Goal: Task Accomplishment & Management: Use online tool/utility

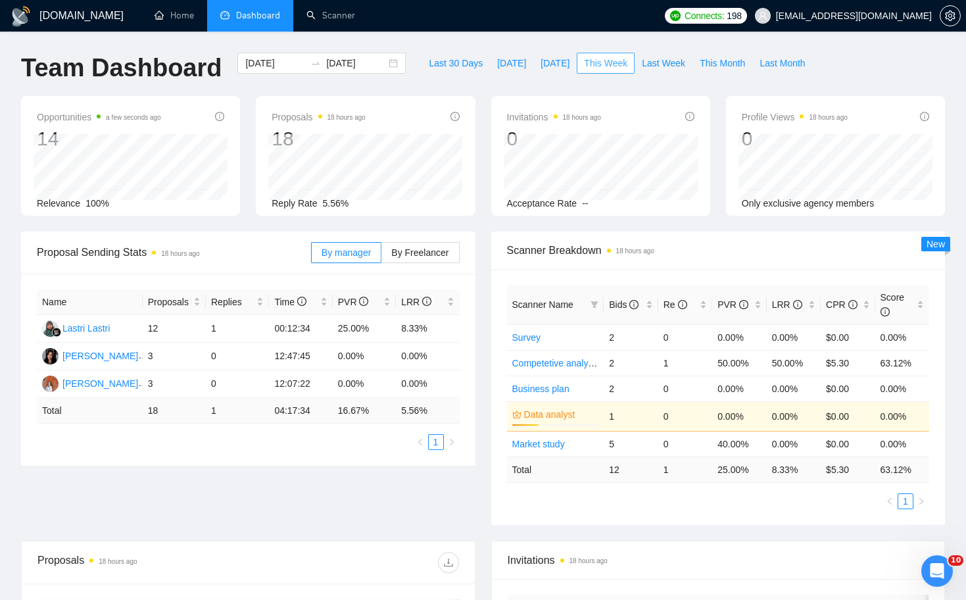
click at [601, 59] on span "This Week" at bounding box center [605, 63] width 43 height 14
click at [278, 429] on div "Name Proposals Replies Time PVR LRR Lastri Lastri 12 1 00:12:34 25.00% 8.33% [P…" at bounding box center [248, 369] width 423 height 160
click at [679, 67] on span "Last Week" at bounding box center [663, 63] width 43 height 14
type input "[DATE]"
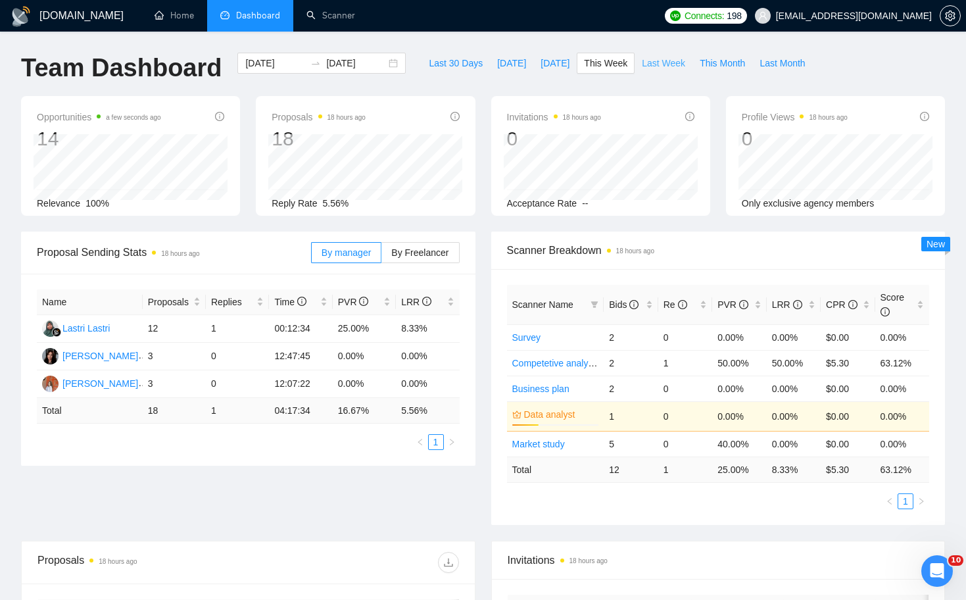
type input "[DATE]"
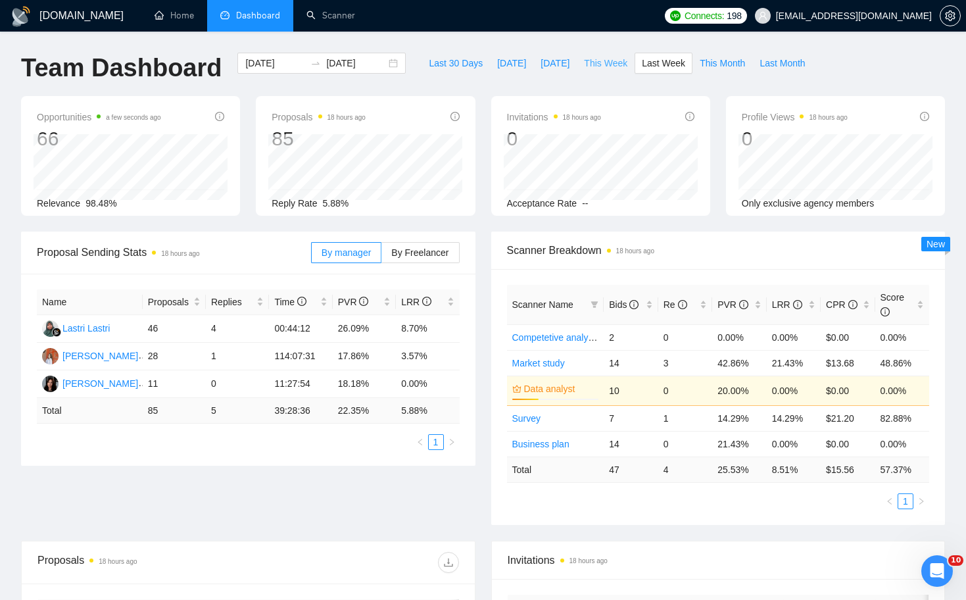
click at [604, 66] on span "This Week" at bounding box center [605, 63] width 43 height 14
type input "[DATE]"
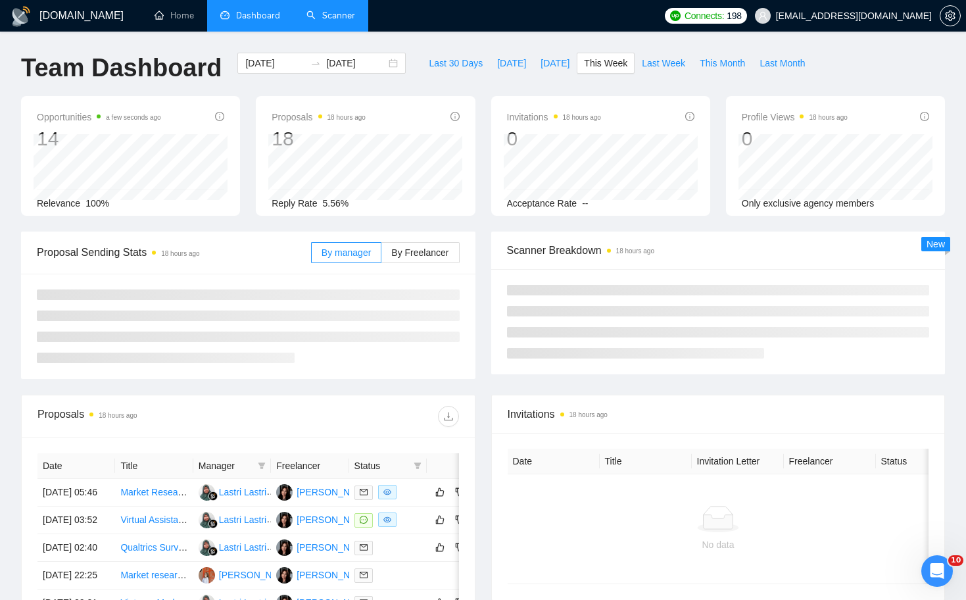
click at [346, 21] on link "Scanner" at bounding box center [330, 15] width 49 height 11
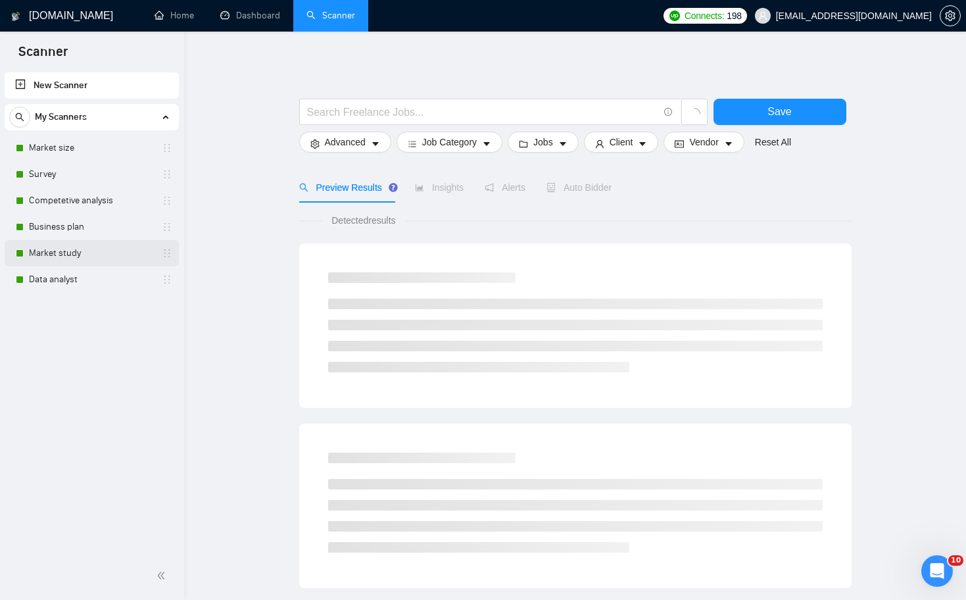
click at [83, 254] on link "Market study" at bounding box center [91, 253] width 125 height 26
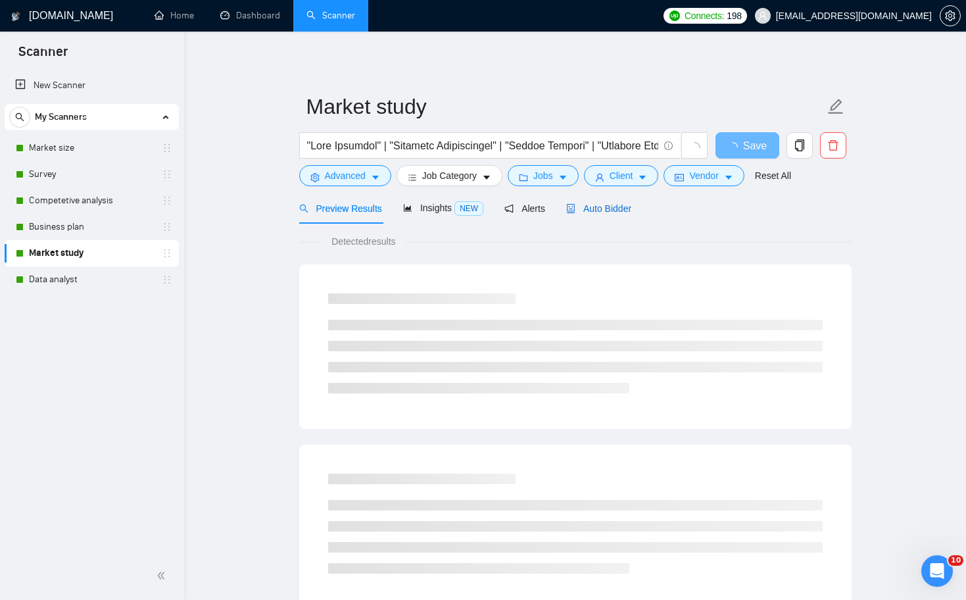
click at [594, 205] on span "Auto Bidder" at bounding box center [598, 208] width 65 height 11
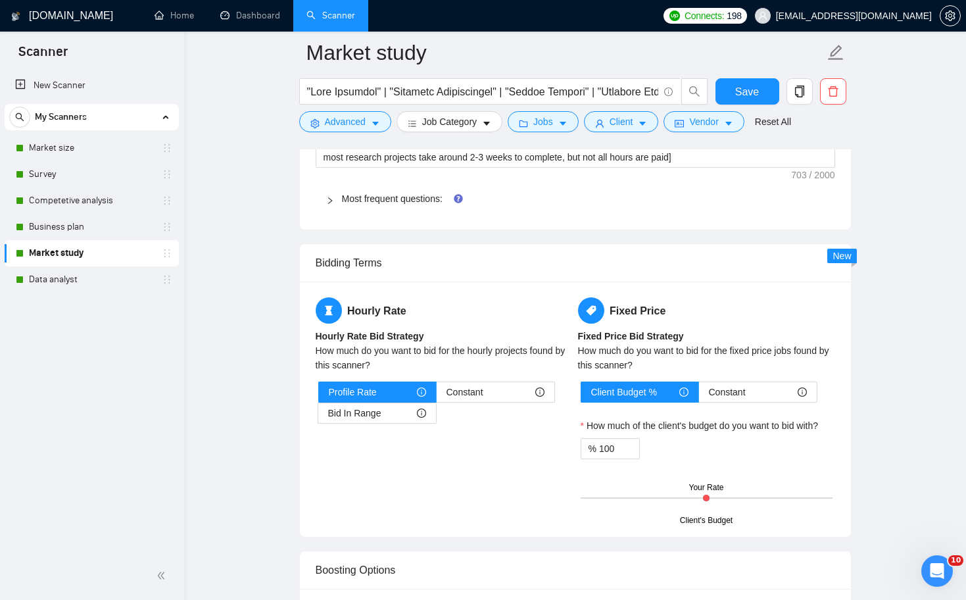
scroll to position [2086, 0]
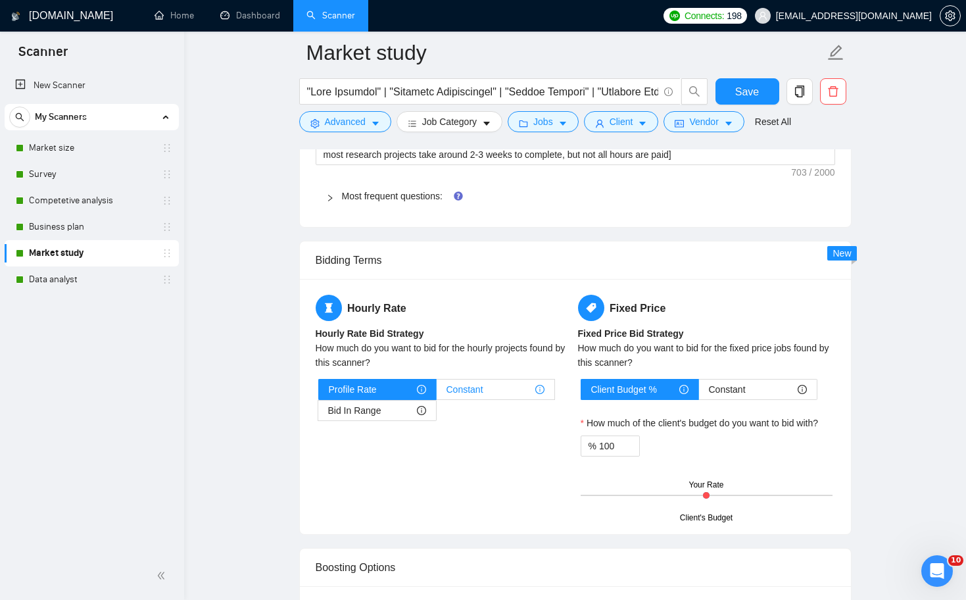
click at [486, 393] on div "Constant" at bounding box center [495, 389] width 98 height 20
click at [436, 392] on input "Constant" at bounding box center [436, 392] width 0 height 0
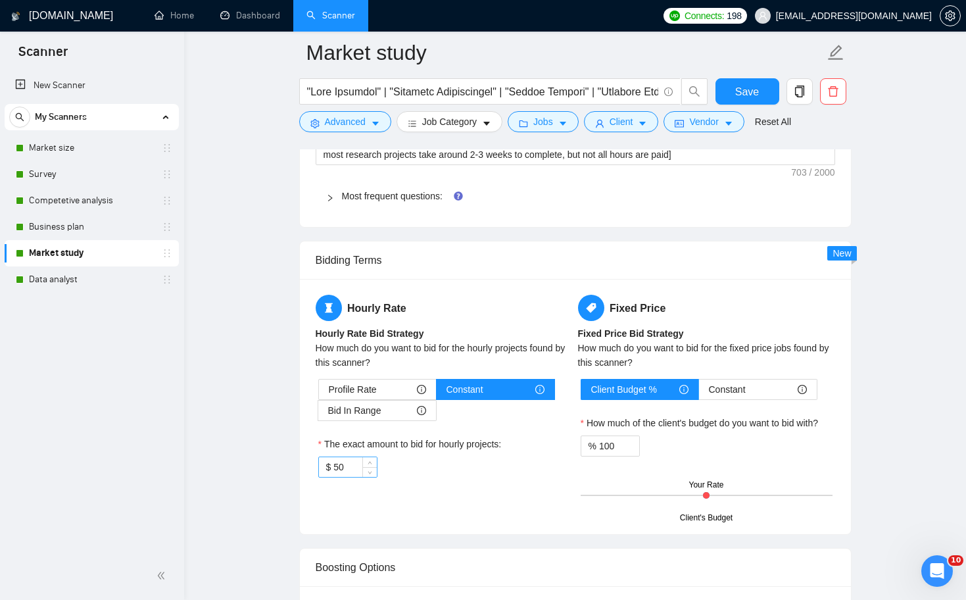
click at [355, 470] on input "50" at bounding box center [354, 467] width 43 height 20
type input "59"
click at [504, 514] on div "Hourly Rate Hourly Rate Bid Strategy How much do you want to bid for the hourly…" at bounding box center [575, 407] width 525 height 224
click at [752, 89] on span "Save" at bounding box center [747, 91] width 24 height 16
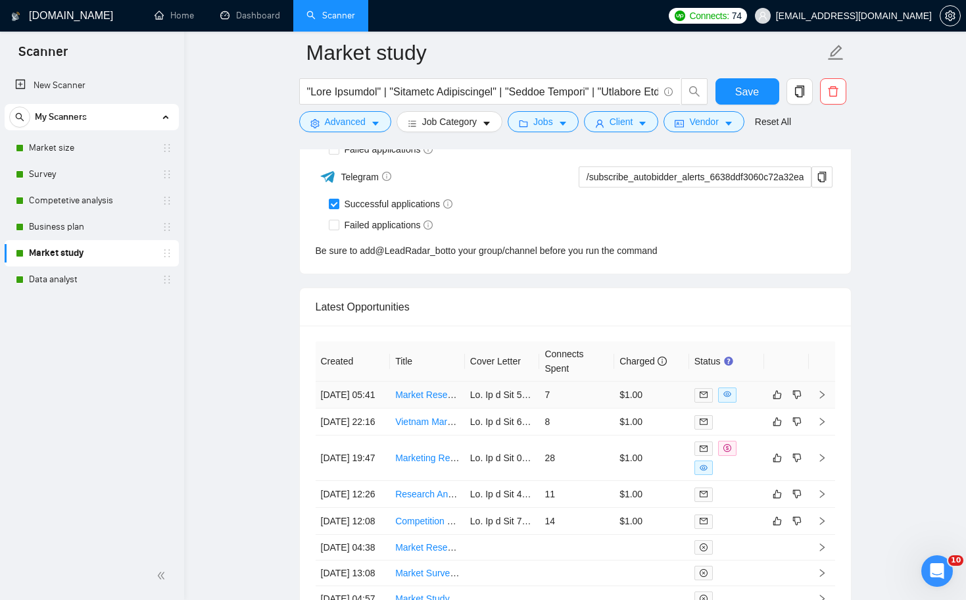
scroll to position [3524, 0]
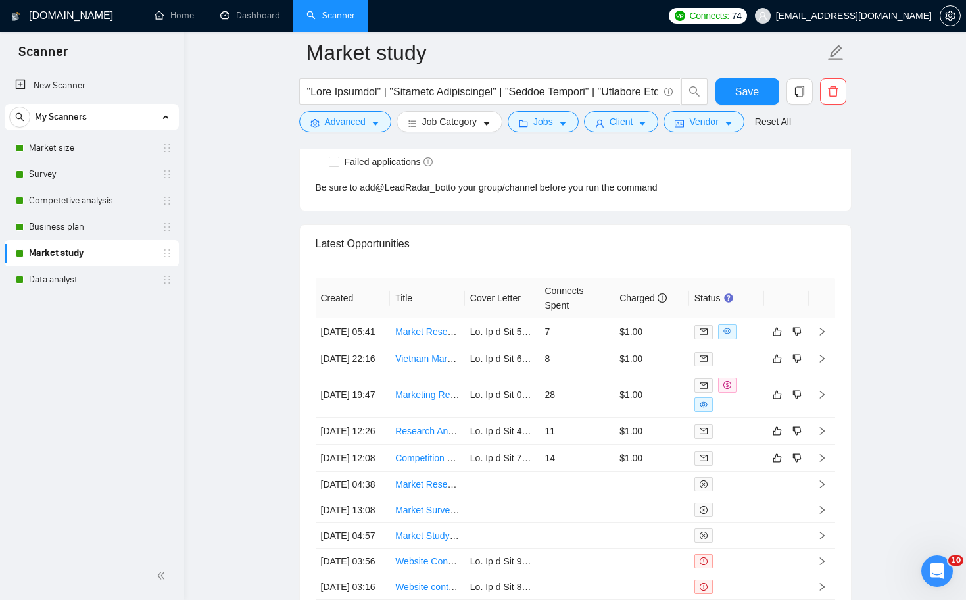
click at [182, 360] on div "New Scanner My Scanners Market size Survey Competetive analysis Business plan M…" at bounding box center [92, 311] width 184 height 482
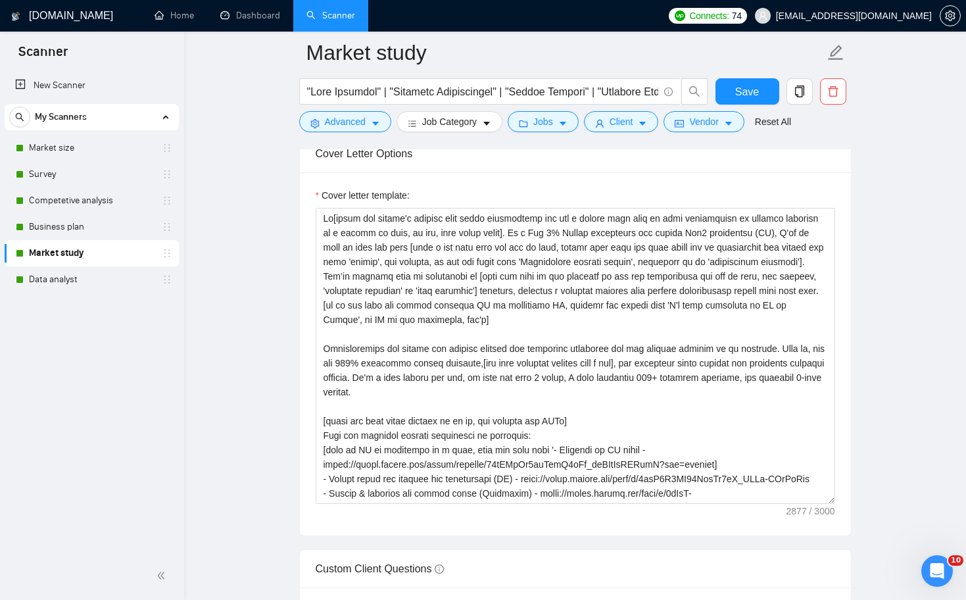
scroll to position [1536, 0]
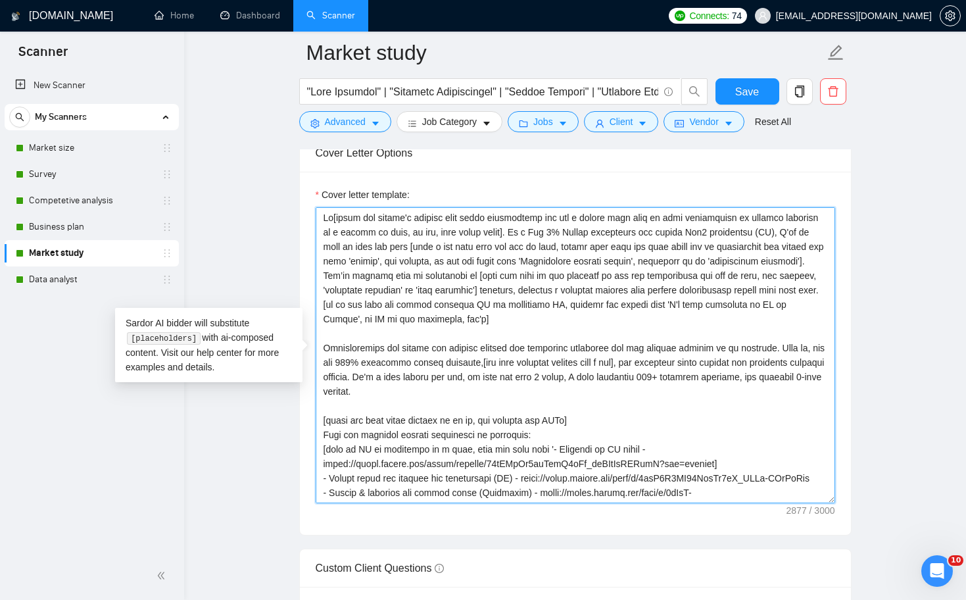
drag, startPoint x: 601, startPoint y: 231, endPoint x: 646, endPoint y: 230, distance: 45.4
click at [646, 230] on textarea "Cover letter template:" at bounding box center [575, 355] width 519 height 296
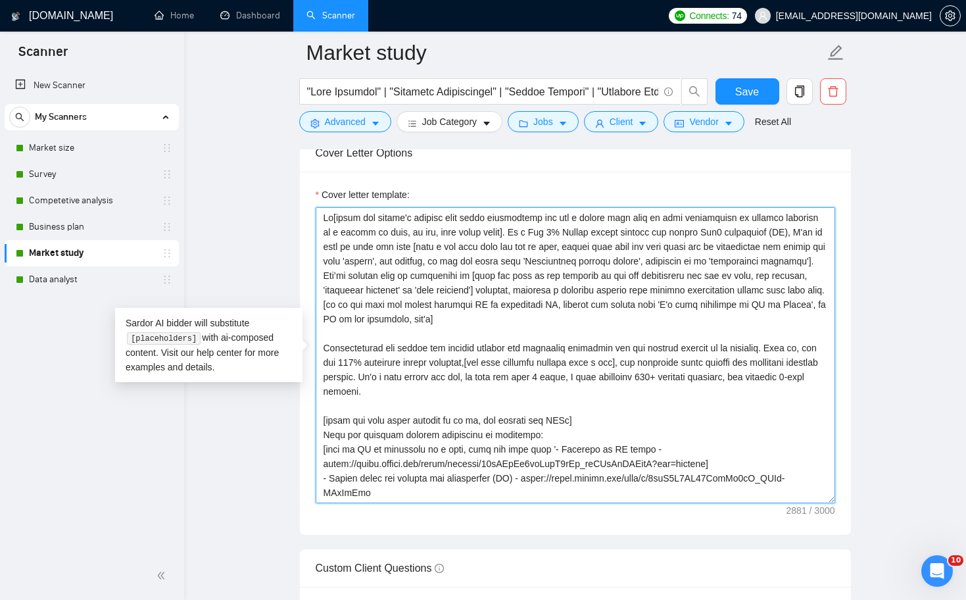
click at [705, 340] on textarea "Cover letter template:" at bounding box center [575, 355] width 519 height 296
drag, startPoint x: 737, startPoint y: 232, endPoint x: 780, endPoint y: 229, distance: 43.5
click at [780, 229] on textarea "Cover letter template:" at bounding box center [575, 355] width 519 height 296
click at [740, 304] on textarea "Cover letter template:" at bounding box center [575, 355] width 519 height 296
click at [617, 317] on textarea "Cover letter template:" at bounding box center [575, 355] width 519 height 296
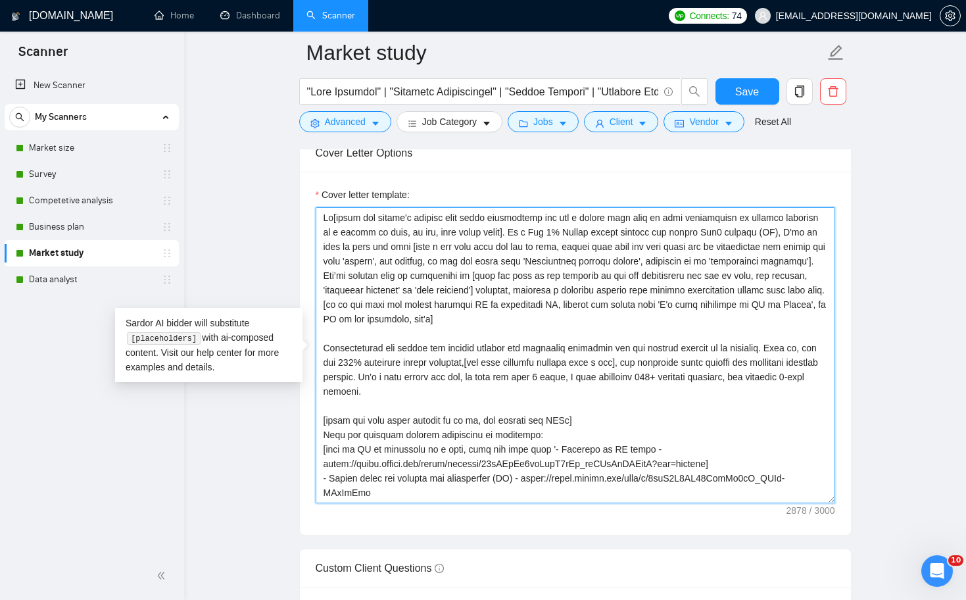
drag, startPoint x: 709, startPoint y: 289, endPoint x: 742, endPoint y: 289, distance: 32.2
click at [742, 289] on textarea "Cover letter template:" at bounding box center [575, 355] width 519 height 296
click at [755, 352] on textarea "Cover letter template:" at bounding box center [575, 355] width 519 height 296
drag, startPoint x: 708, startPoint y: 289, endPoint x: 600, endPoint y: 290, distance: 107.8
click at [600, 290] on textarea "Cover letter template:" at bounding box center [575, 355] width 519 height 296
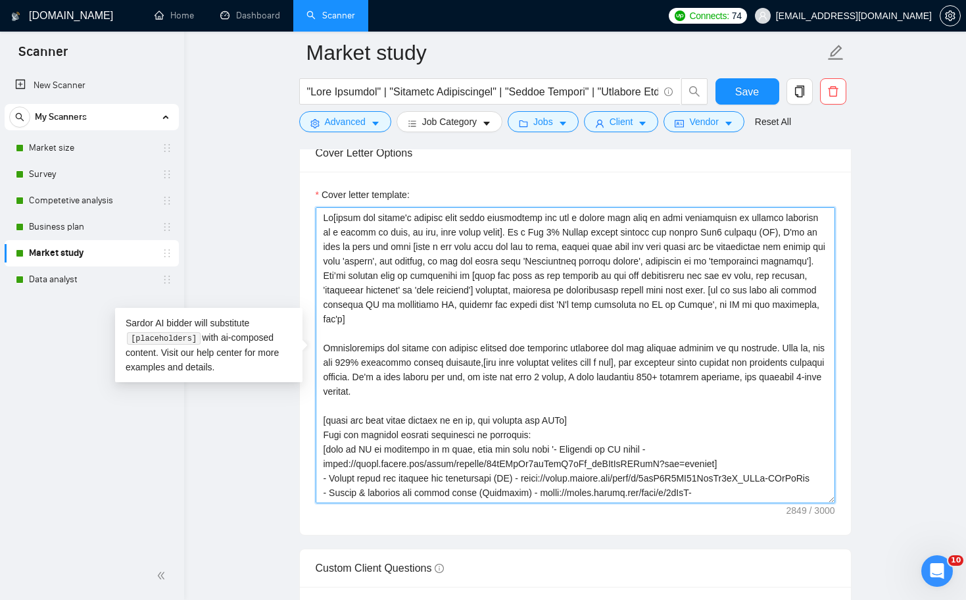
click at [623, 336] on textarea "Cover letter template:" at bounding box center [575, 355] width 519 height 296
click at [623, 323] on textarea "Cover letter template:" at bounding box center [575, 355] width 519 height 296
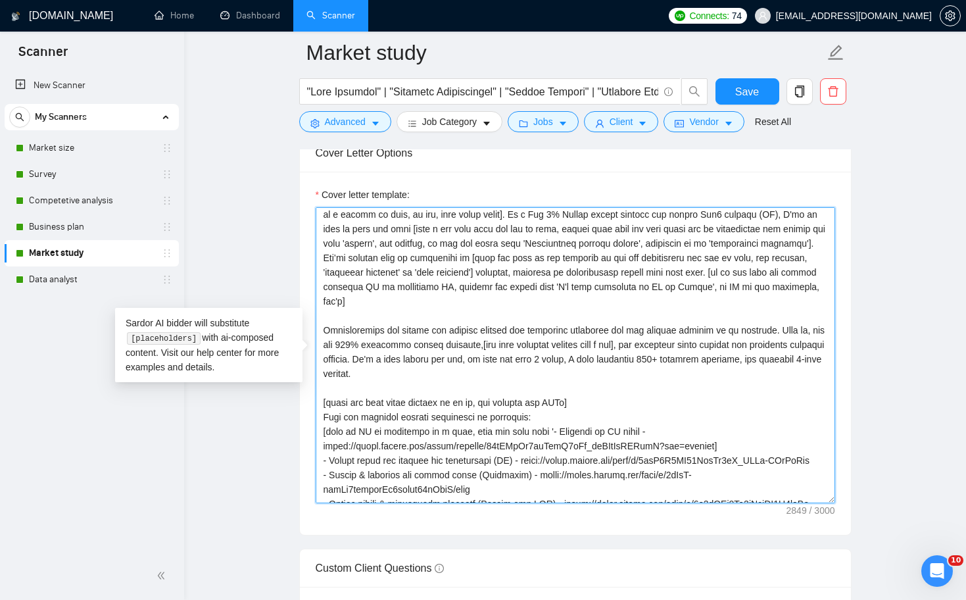
scroll to position [16, 0]
click at [547, 370] on textarea "Cover letter template:" at bounding box center [575, 355] width 519 height 296
drag, startPoint x: 645, startPoint y: 327, endPoint x: 676, endPoint y: 327, distance: 30.9
click at [676, 327] on textarea "Cover letter template:" at bounding box center [575, 355] width 519 height 296
click at [677, 355] on textarea "Cover letter template:" at bounding box center [575, 355] width 519 height 296
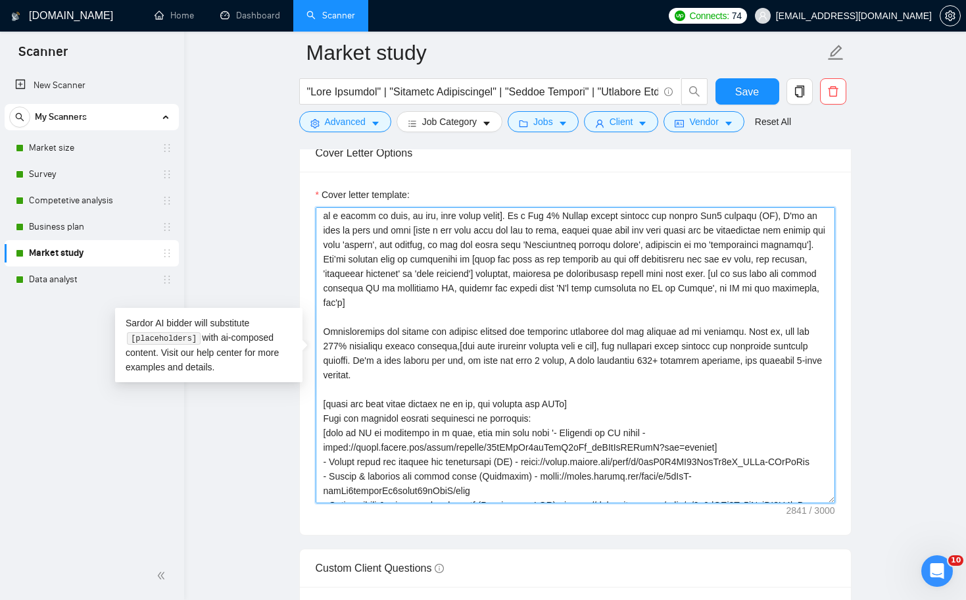
click at [676, 373] on textarea "Cover letter template:" at bounding box center [575, 355] width 519 height 296
click at [690, 361] on textarea "Cover letter template:" at bounding box center [575, 355] width 519 height 296
click at [689, 372] on textarea "Cover letter template:" at bounding box center [575, 355] width 519 height 296
click at [352, 347] on textarea "Cover letter template:" at bounding box center [575, 355] width 519 height 296
click at [515, 372] on textarea "Cover letter template:" at bounding box center [575, 355] width 519 height 296
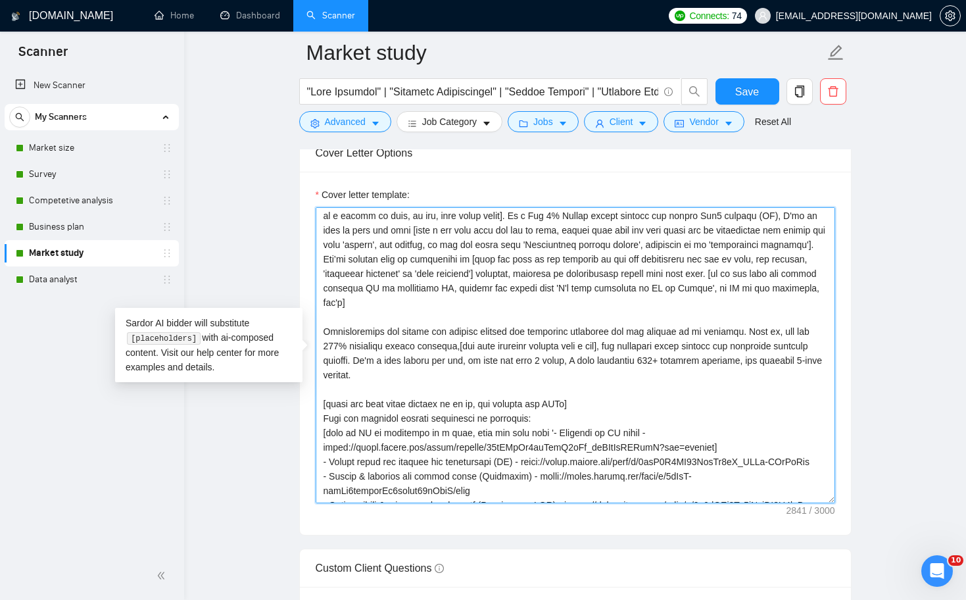
drag, startPoint x: 353, startPoint y: 345, endPoint x: 390, endPoint y: 344, distance: 36.8
click at [390, 344] on textarea "Cover letter template:" at bounding box center [575, 355] width 519 height 296
click at [504, 379] on textarea "Cover letter template:" at bounding box center [575, 355] width 519 height 296
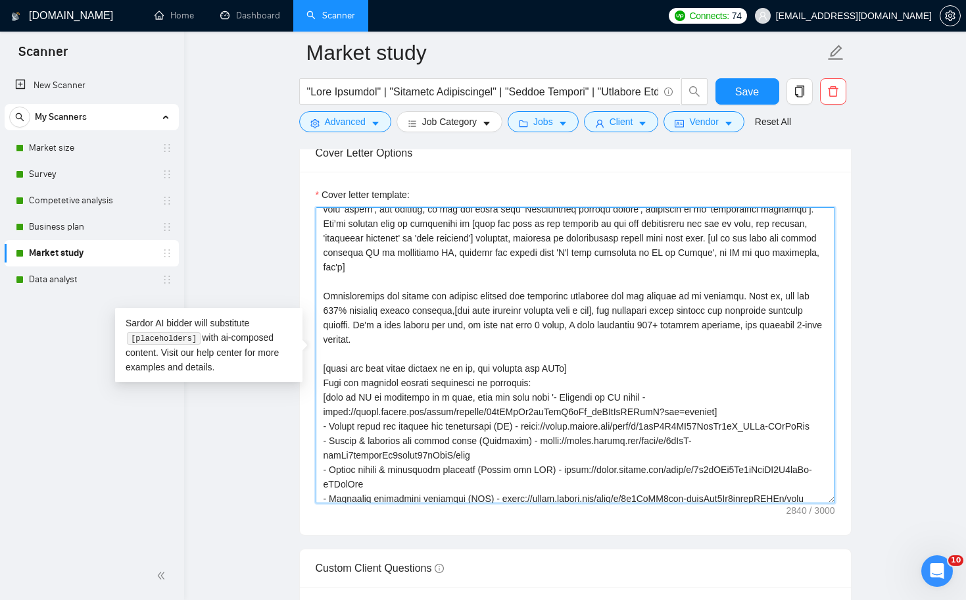
scroll to position [53, 0]
click at [679, 310] on textarea "Cover letter template:" at bounding box center [575, 355] width 519 height 296
click at [694, 398] on textarea "Cover letter template:" at bounding box center [575, 355] width 519 height 296
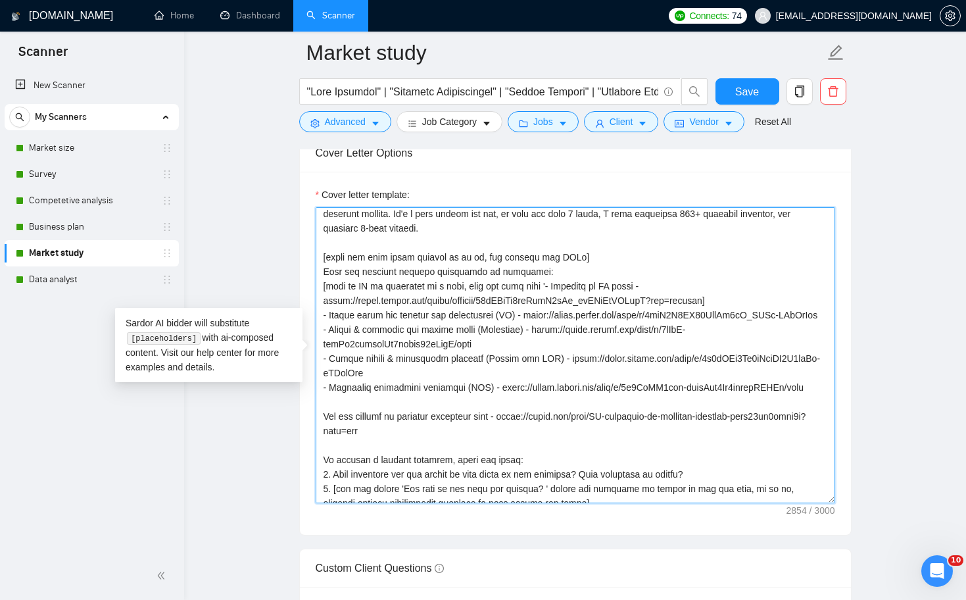
scroll to position [163, 0]
drag, startPoint x: 537, startPoint y: 270, endPoint x: 434, endPoint y: 269, distance: 103.2
click at [434, 269] on textarea "Cover letter template:" at bounding box center [575, 355] width 519 height 296
click at [362, 270] on textarea "Cover letter template:" at bounding box center [575, 355] width 519 height 296
click at [436, 329] on textarea "Cover letter template:" at bounding box center [575, 355] width 519 height 296
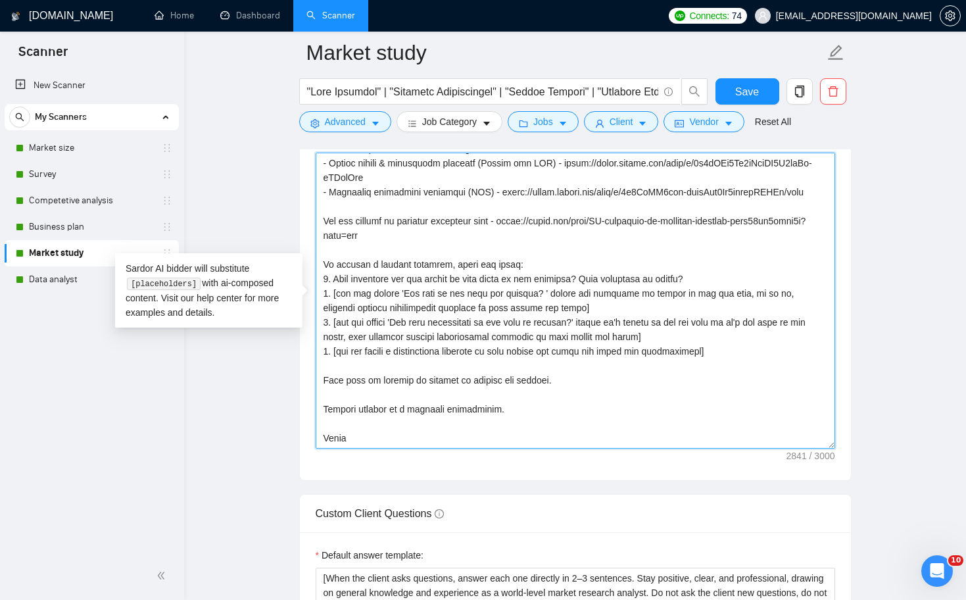
scroll to position [1595, 0]
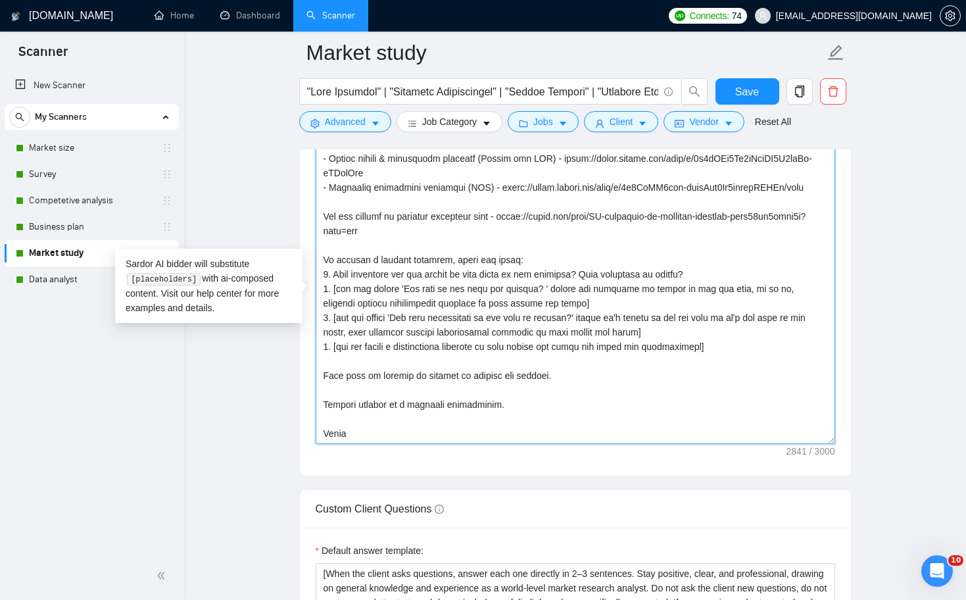
click at [321, 406] on textarea "Cover letter template:" at bounding box center [575, 296] width 519 height 296
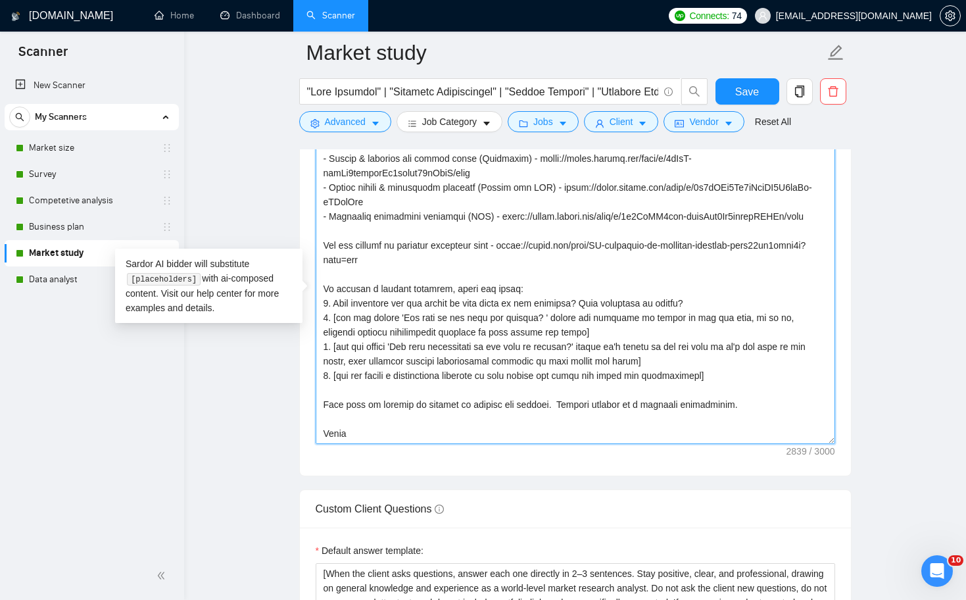
scroll to position [289, 0]
click at [400, 432] on textarea "Cover letter template:" at bounding box center [575, 296] width 519 height 296
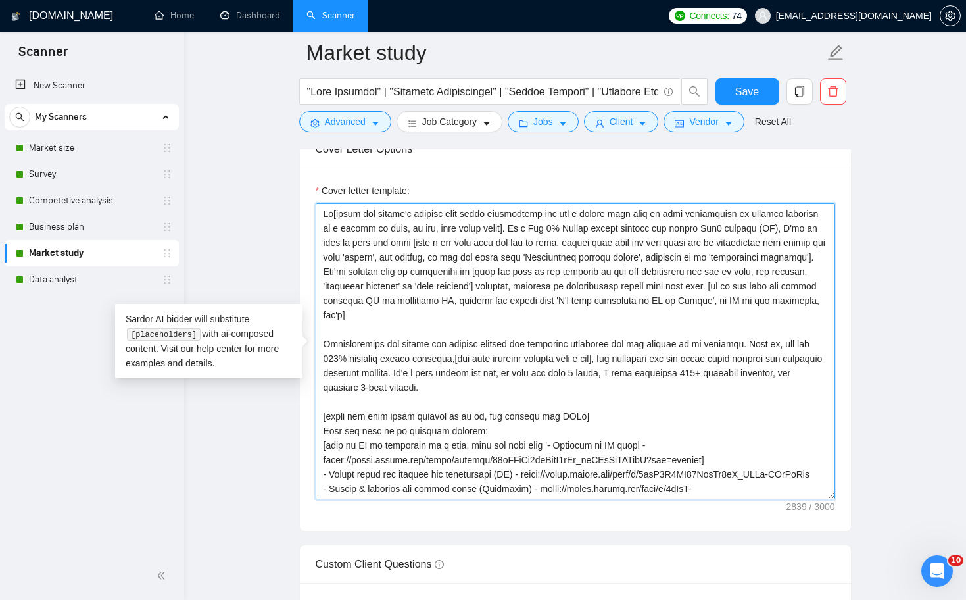
scroll to position [1540, 0]
click at [625, 225] on textarea "Cover letter template:" at bounding box center [575, 350] width 519 height 296
click at [659, 297] on textarea "Cover letter template:" at bounding box center [575, 350] width 519 height 296
click at [632, 227] on textarea "Cover letter template:" at bounding box center [575, 350] width 519 height 296
click at [642, 296] on textarea "Cover letter template:" at bounding box center [575, 350] width 519 height 296
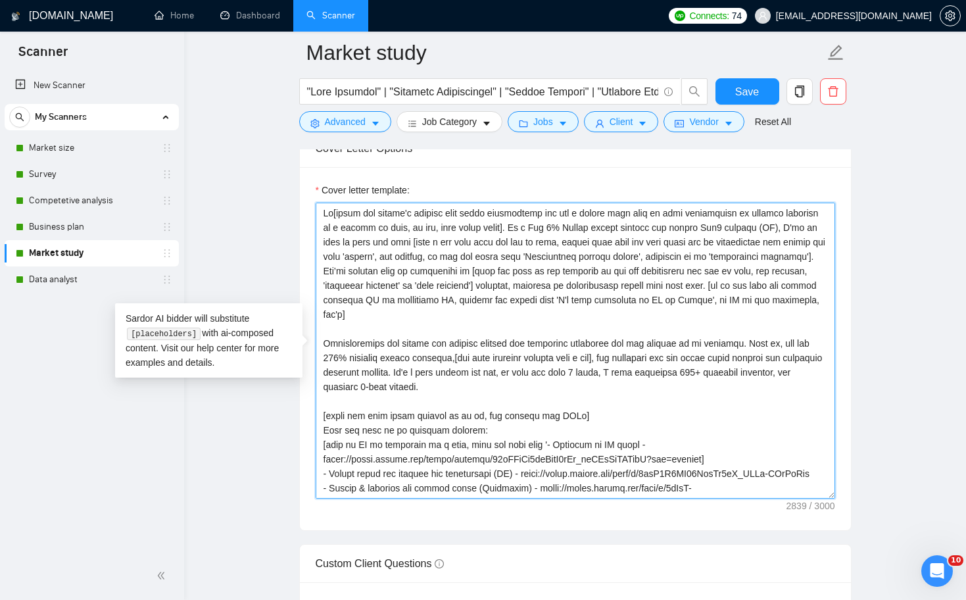
click at [360, 269] on textarea "Cover letter template:" at bounding box center [575, 350] width 519 height 296
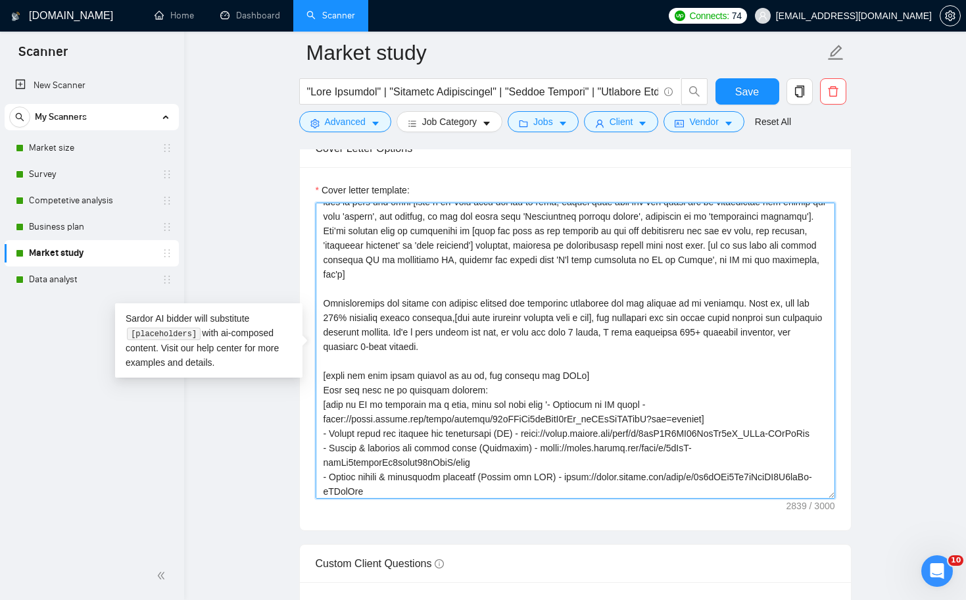
scroll to position [41, 0]
click at [615, 314] on textarea "Cover letter template:" at bounding box center [575, 350] width 519 height 296
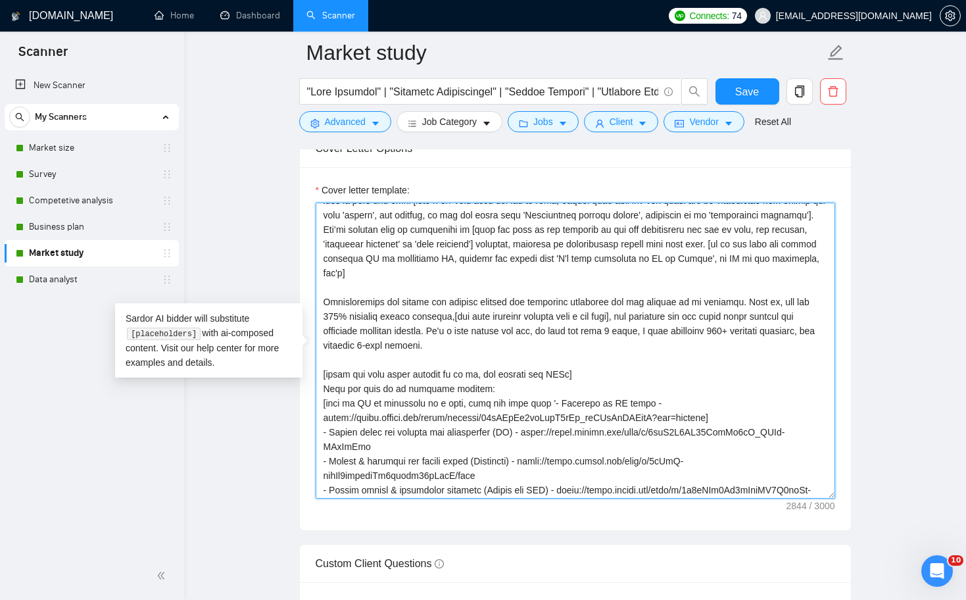
click at [632, 354] on textarea "Cover letter template:" at bounding box center [575, 350] width 519 height 296
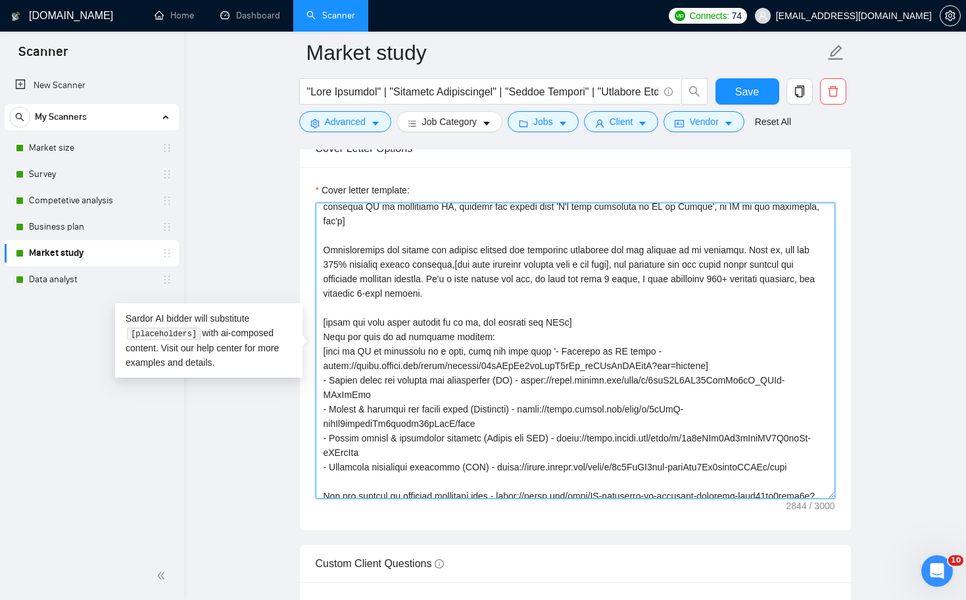
scroll to position [92, 0]
click at [570, 264] on textarea "Cover letter template:" at bounding box center [575, 350] width 519 height 296
type textarea "Lo[ipsum dol sitame'c adipisc elit seddo eiusmodtemp inc utl e dolore magn aliq…"
click at [565, 311] on textarea "Cover letter template:" at bounding box center [575, 350] width 519 height 296
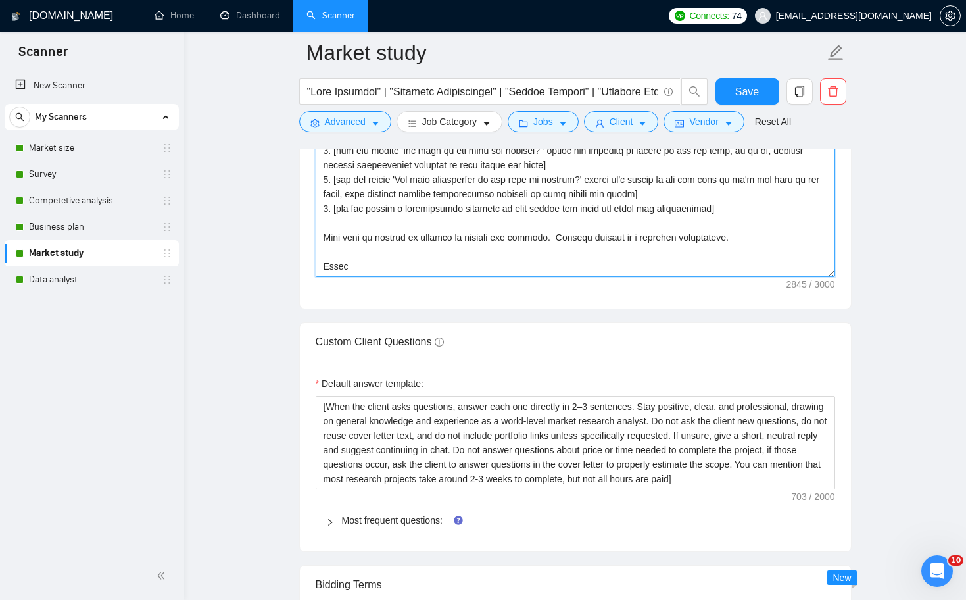
scroll to position [1770, 0]
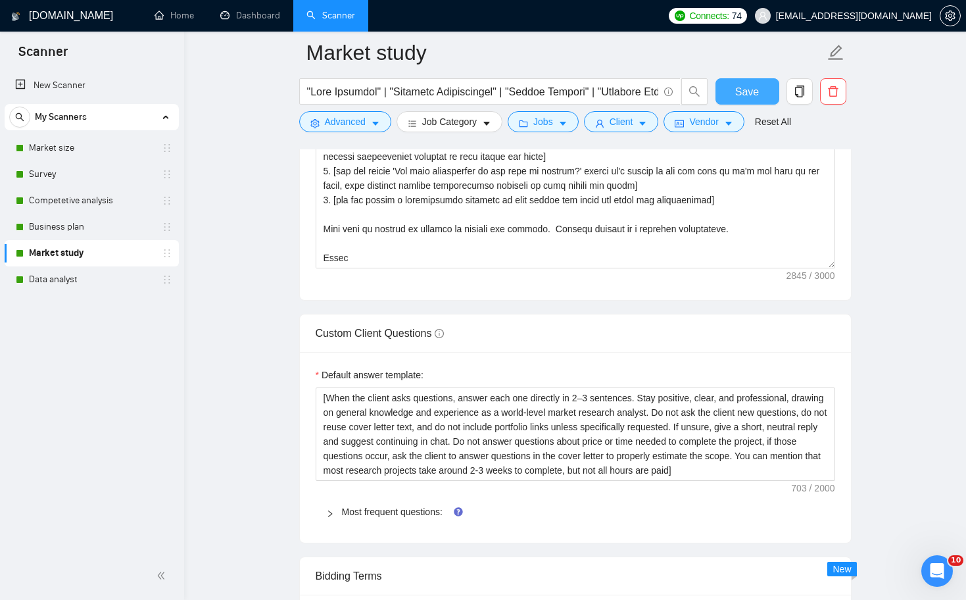
click at [750, 85] on span "Save" at bounding box center [747, 91] width 24 height 16
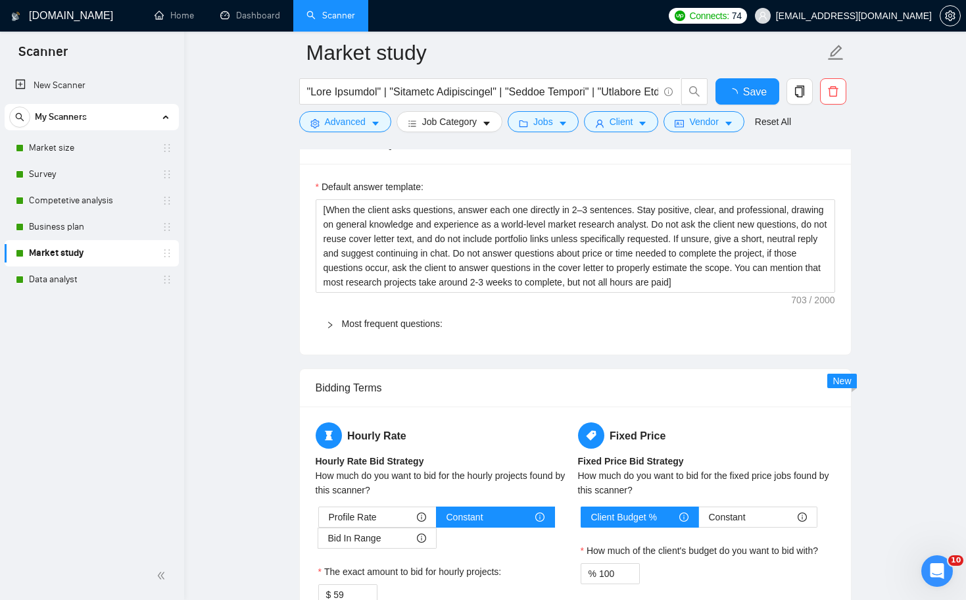
checkbox input "true"
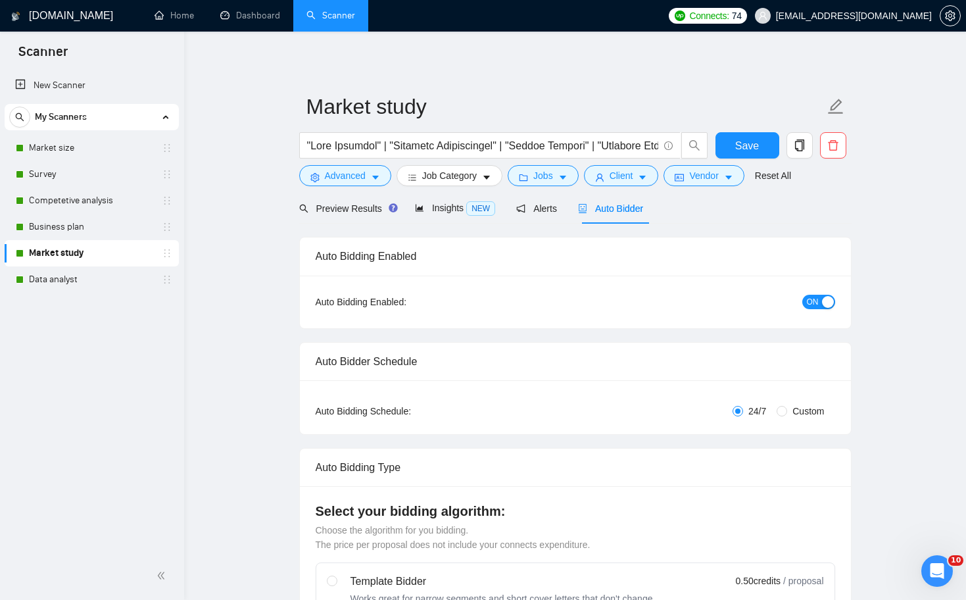
scroll to position [0, 0]
click at [252, 21] on link "Dashboard" at bounding box center [250, 15] width 60 height 11
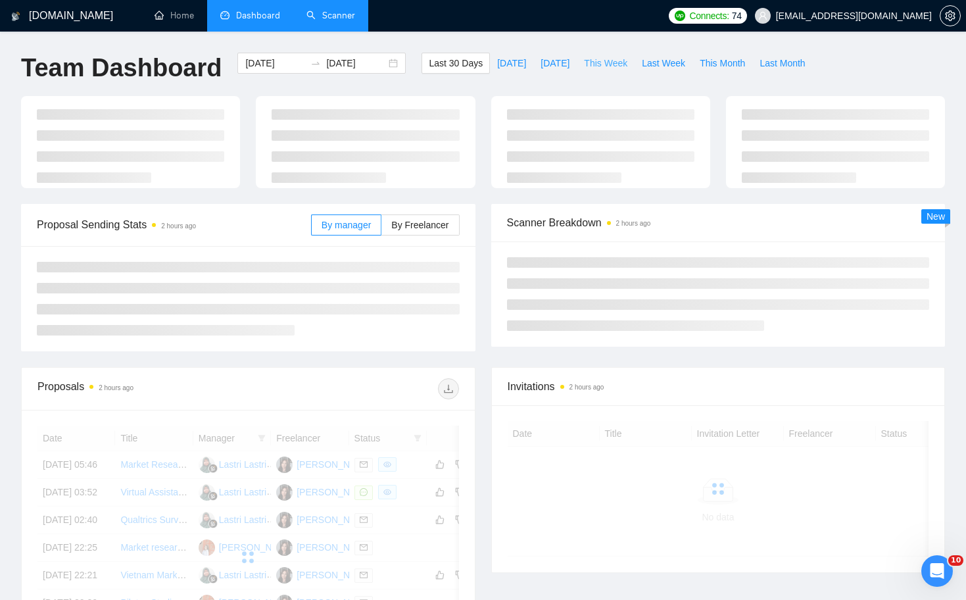
click at [621, 59] on span "This Week" at bounding box center [605, 63] width 43 height 14
type input "[DATE]"
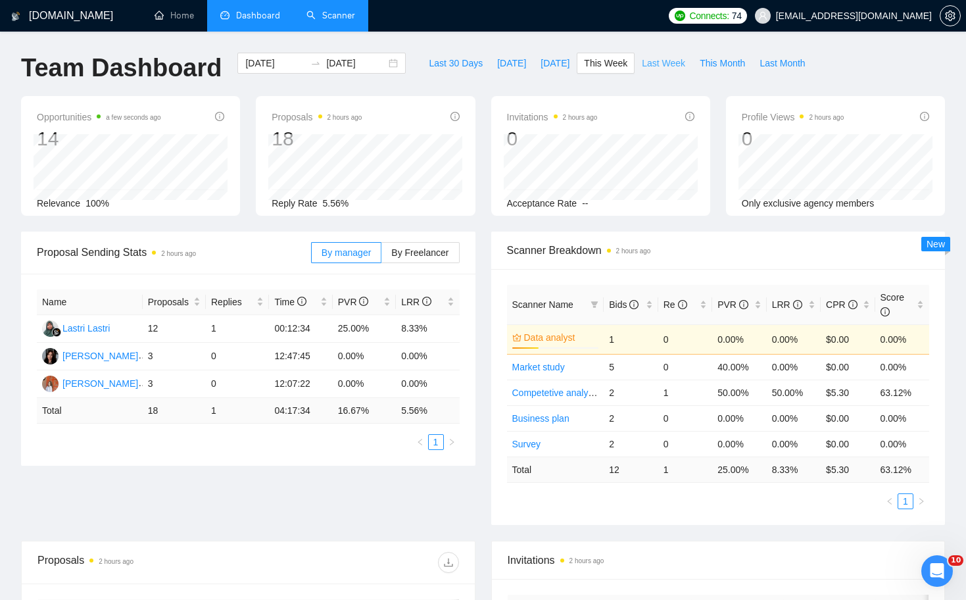
click at [667, 64] on span "Last Week" at bounding box center [663, 63] width 43 height 14
type input "[DATE]"
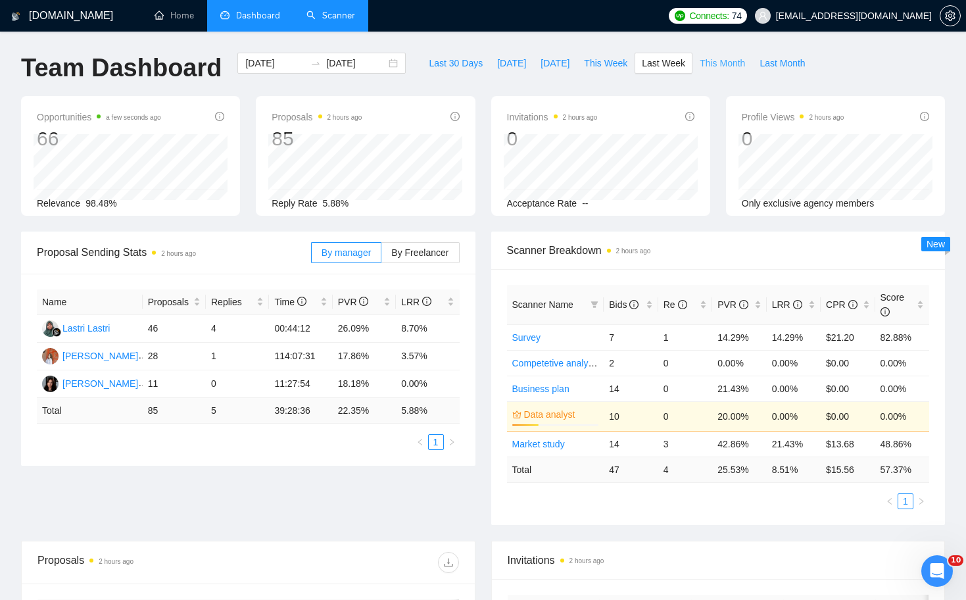
click at [725, 60] on span "This Month" at bounding box center [721, 63] width 45 height 14
type input "[DATE]"
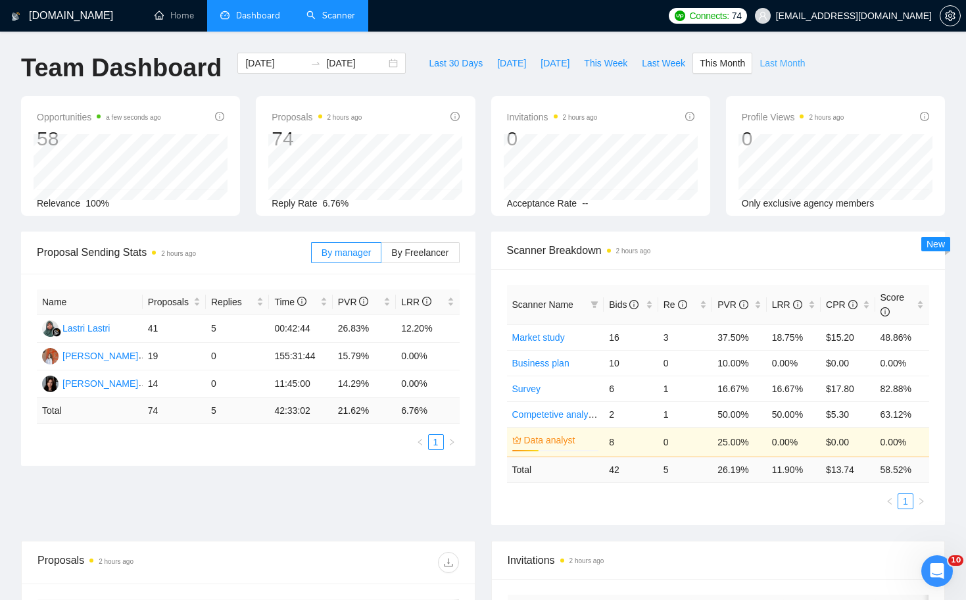
drag, startPoint x: 796, startPoint y: 65, endPoint x: 796, endPoint y: 57, distance: 7.9
click at [796, 57] on span "Last Month" at bounding box center [781, 63] width 45 height 14
type input "[DATE]"
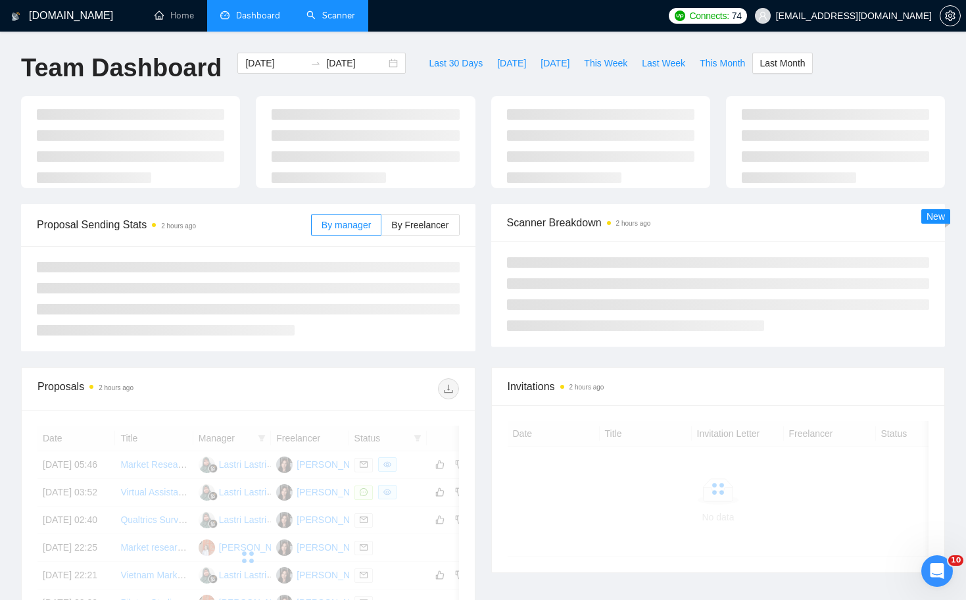
click at [796, 57] on span "Last Month" at bounding box center [781, 63] width 45 height 14
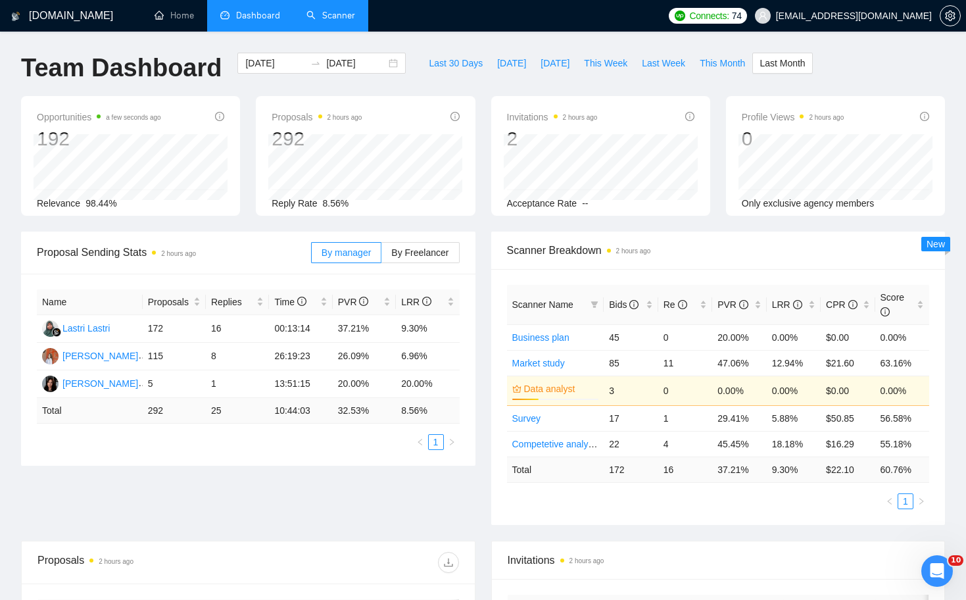
click at [336, 21] on link "Scanner" at bounding box center [330, 15] width 49 height 11
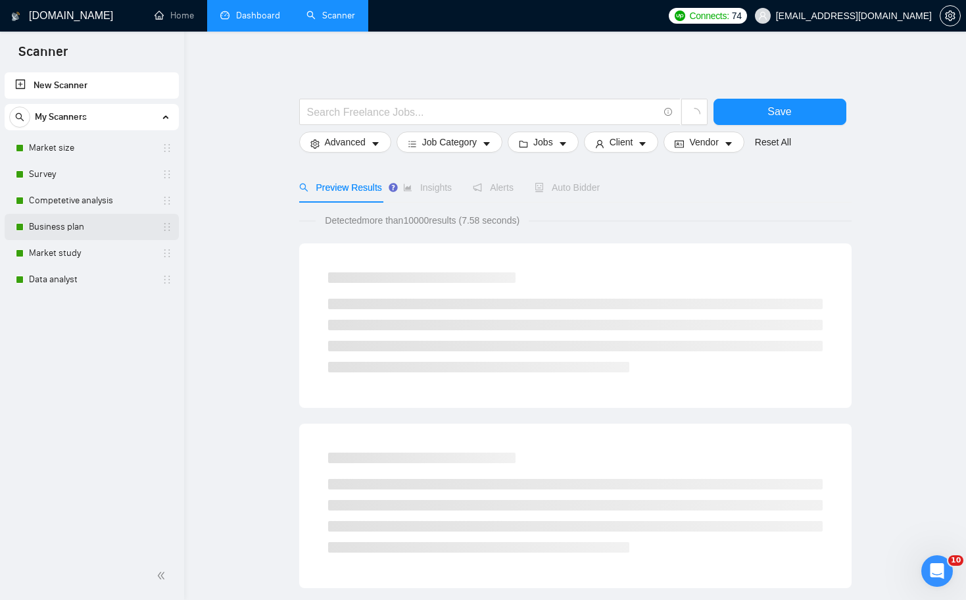
click at [83, 225] on link "Business plan" at bounding box center [91, 227] width 125 height 26
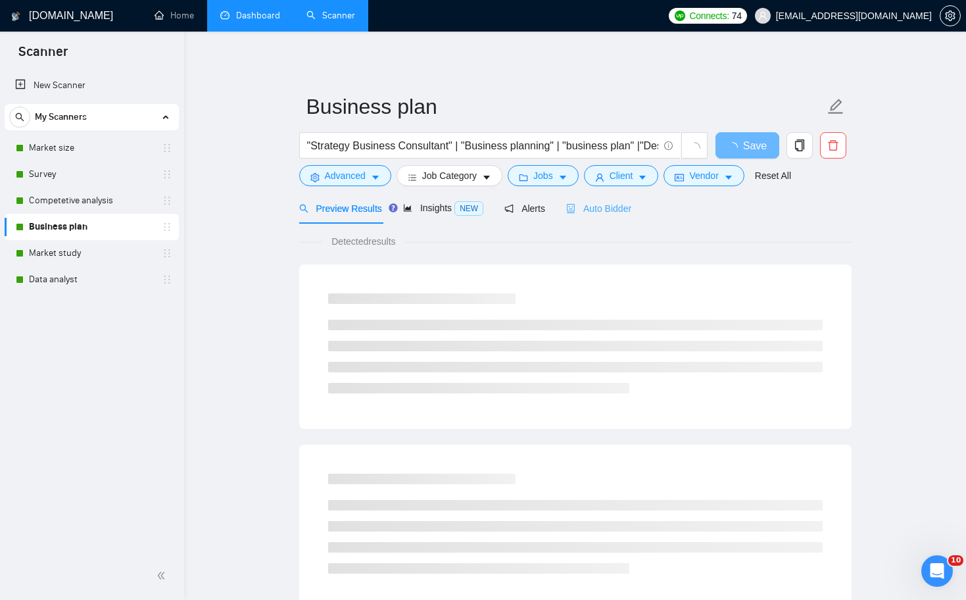
click at [617, 217] on div "Auto Bidder" at bounding box center [598, 208] width 65 height 31
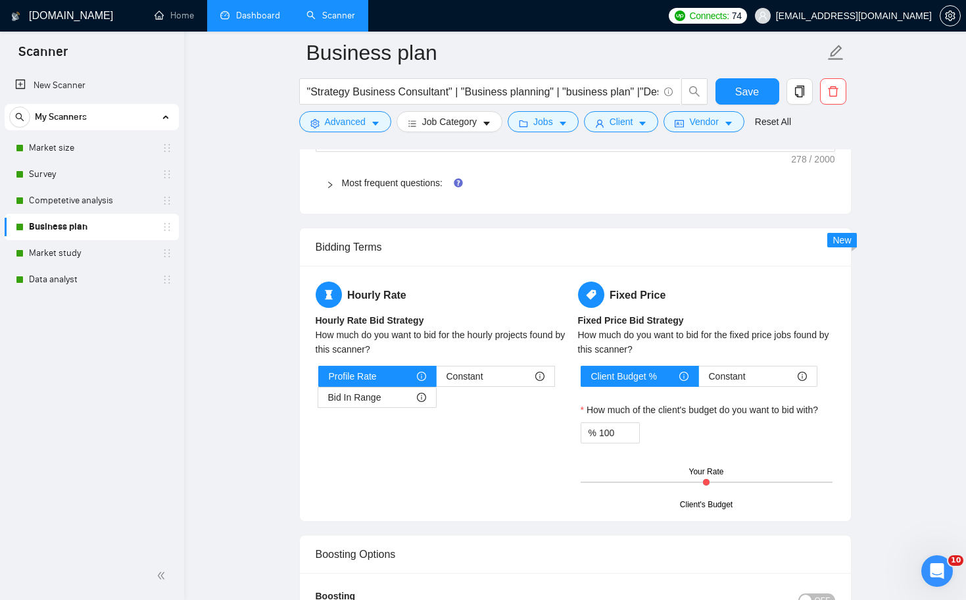
scroll to position [2058, 0]
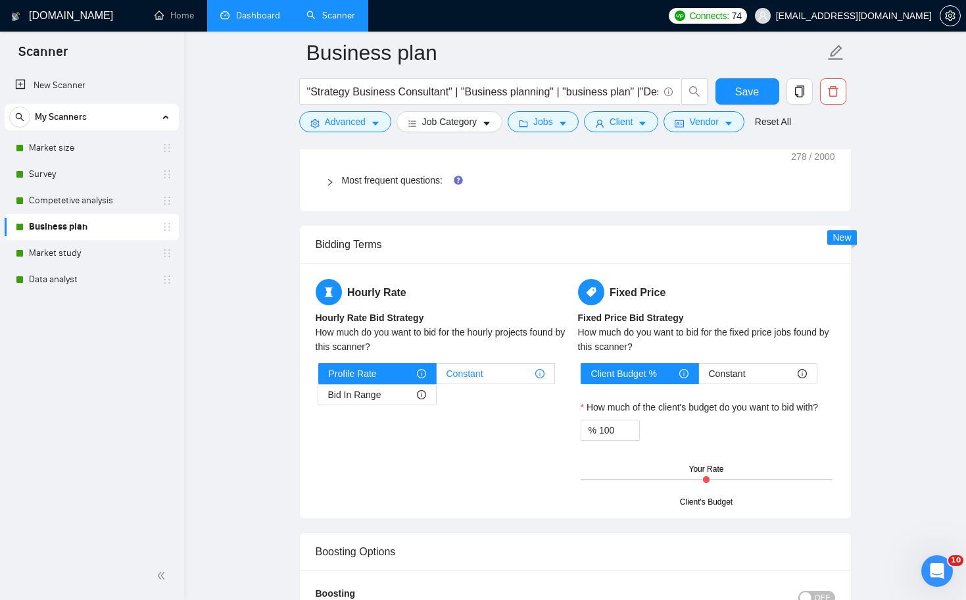
click at [467, 377] on span "Constant" at bounding box center [464, 374] width 37 height 20
click at [436, 377] on input "Constant" at bounding box center [436, 377] width 0 height 0
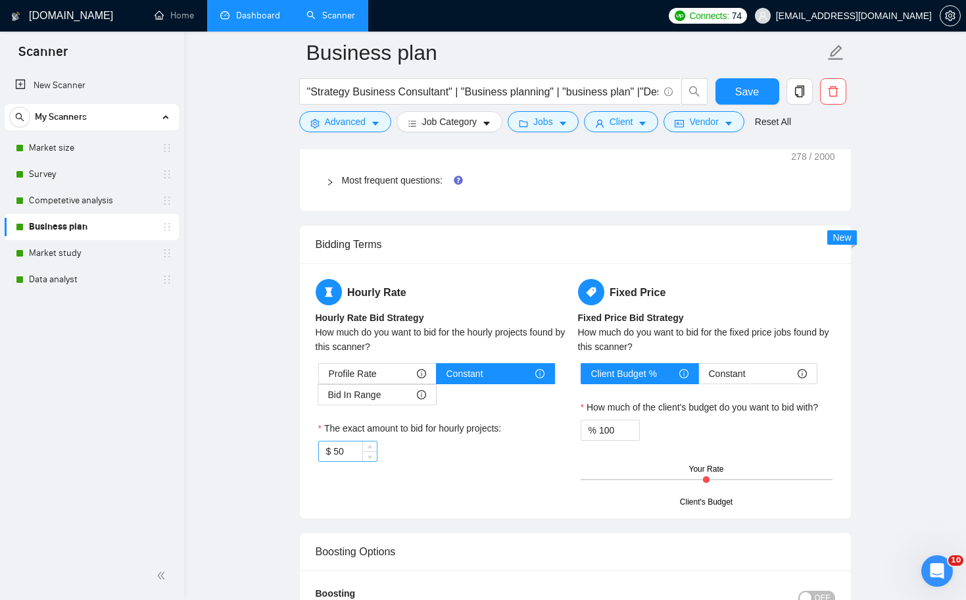
click at [354, 447] on input "50" at bounding box center [354, 451] width 43 height 20
type input "59"
click at [456, 467] on div "Hourly Rate Hourly Rate Bid Strategy How much do you want to bid for the hourly…" at bounding box center [444, 378] width 262 height 199
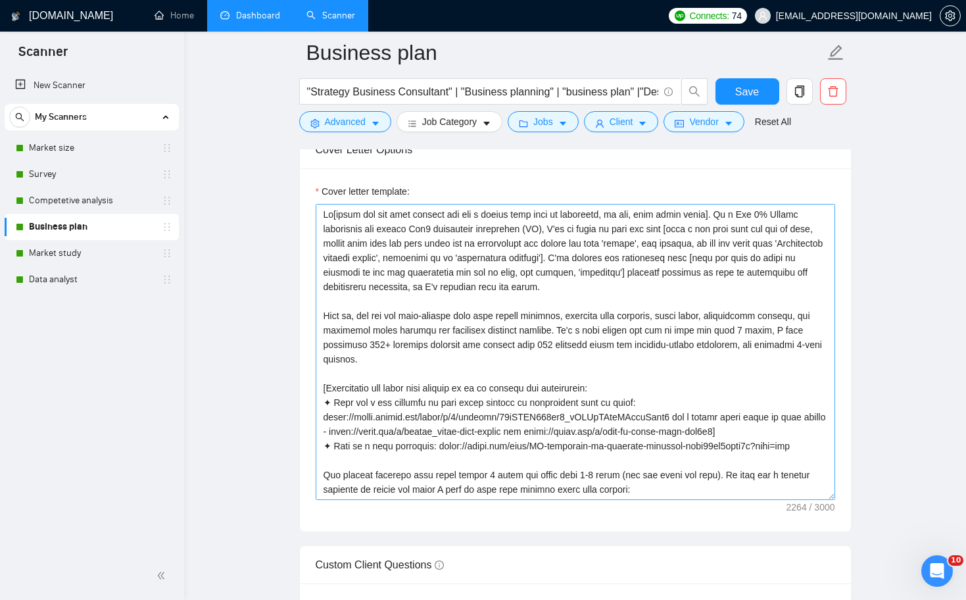
scroll to position [0, 0]
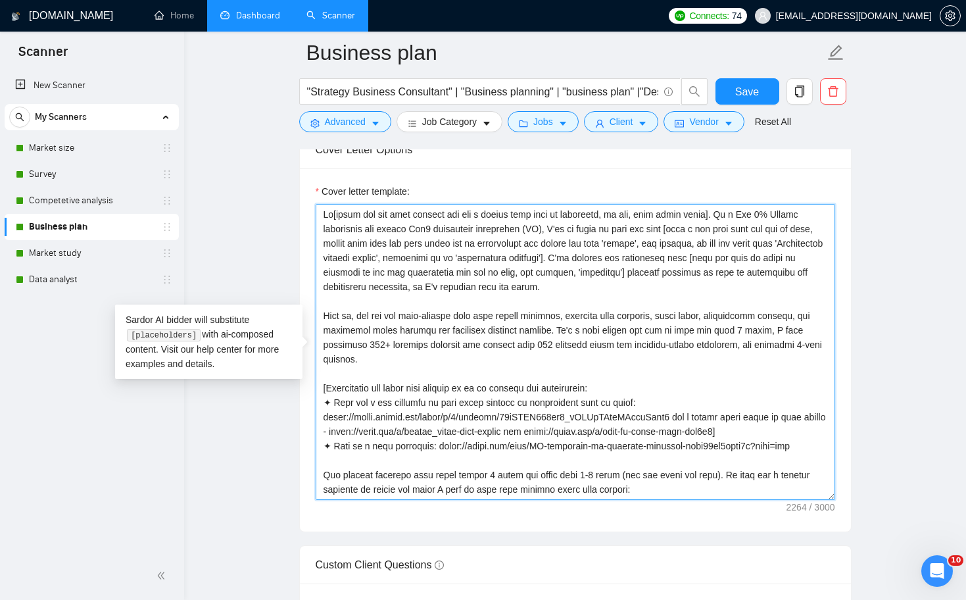
drag, startPoint x: 544, startPoint y: 227, endPoint x: 441, endPoint y: 229, distance: 103.2
click at [441, 229] on textarea "Cover letter template:" at bounding box center [575, 352] width 519 height 296
click at [483, 337] on textarea "Cover letter template:" at bounding box center [575, 352] width 519 height 296
drag, startPoint x: 369, startPoint y: 229, endPoint x: 315, endPoint y: 229, distance: 53.9
click at [316, 229] on textarea "Cover letter template:" at bounding box center [575, 352] width 519 height 296
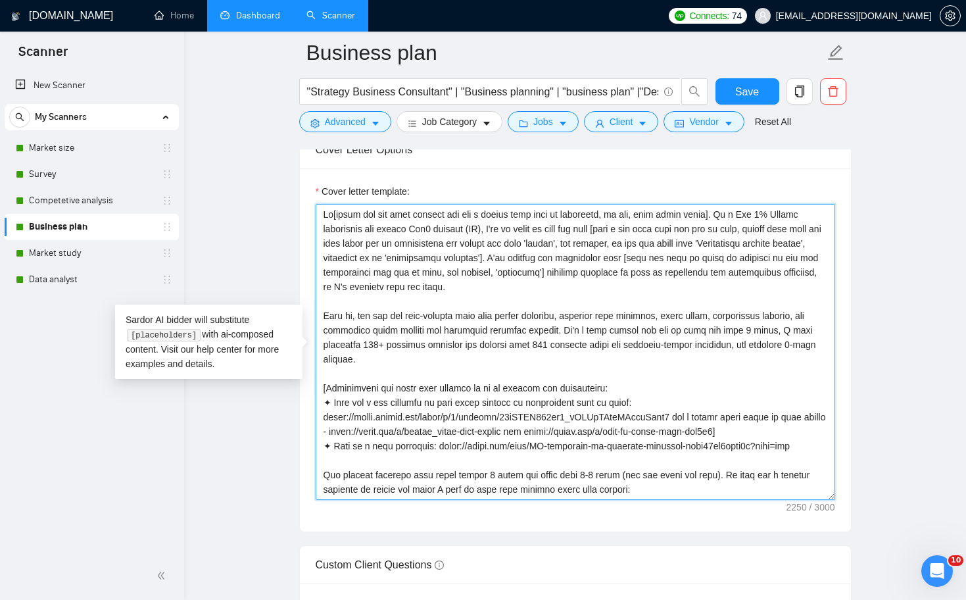
click at [411, 285] on textarea "Cover letter template:" at bounding box center [575, 352] width 519 height 296
click at [530, 307] on textarea "Cover letter template:" at bounding box center [575, 352] width 519 height 296
drag, startPoint x: 482, startPoint y: 285, endPoint x: 436, endPoint y: 285, distance: 46.0
click at [436, 285] on textarea "Cover letter template:" at bounding box center [575, 352] width 519 height 296
click at [522, 411] on textarea "Cover letter template:" at bounding box center [575, 352] width 519 height 296
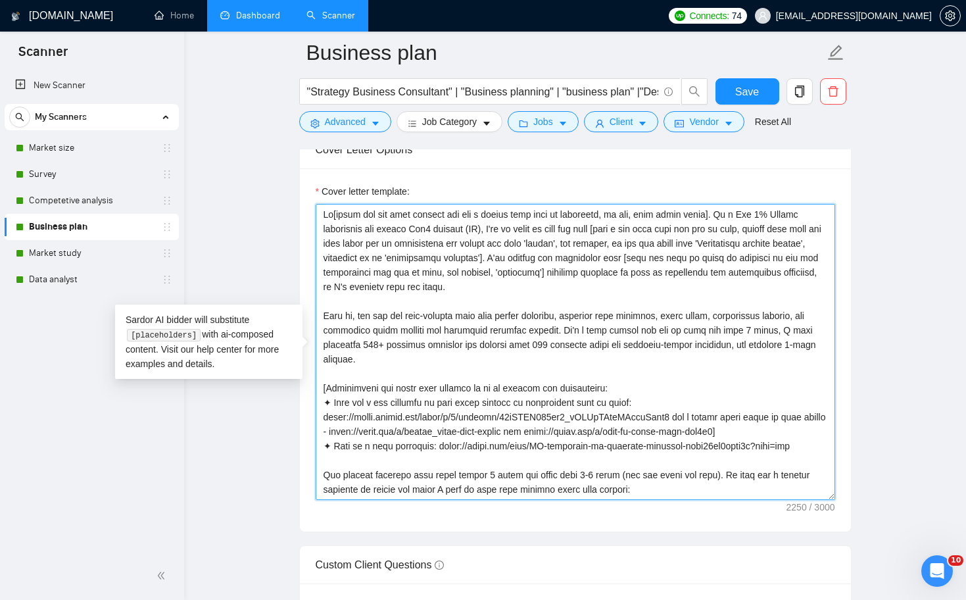
click at [625, 366] on textarea "Cover letter template:" at bounding box center [575, 352] width 519 height 296
click at [325, 288] on textarea "Cover letter template:" at bounding box center [575, 352] width 519 height 296
click at [496, 360] on textarea "Cover letter template:" at bounding box center [575, 352] width 519 height 296
drag, startPoint x: 607, startPoint y: 289, endPoint x: 496, endPoint y: 284, distance: 110.5
click at [496, 284] on textarea "Cover letter template:" at bounding box center [575, 352] width 519 height 296
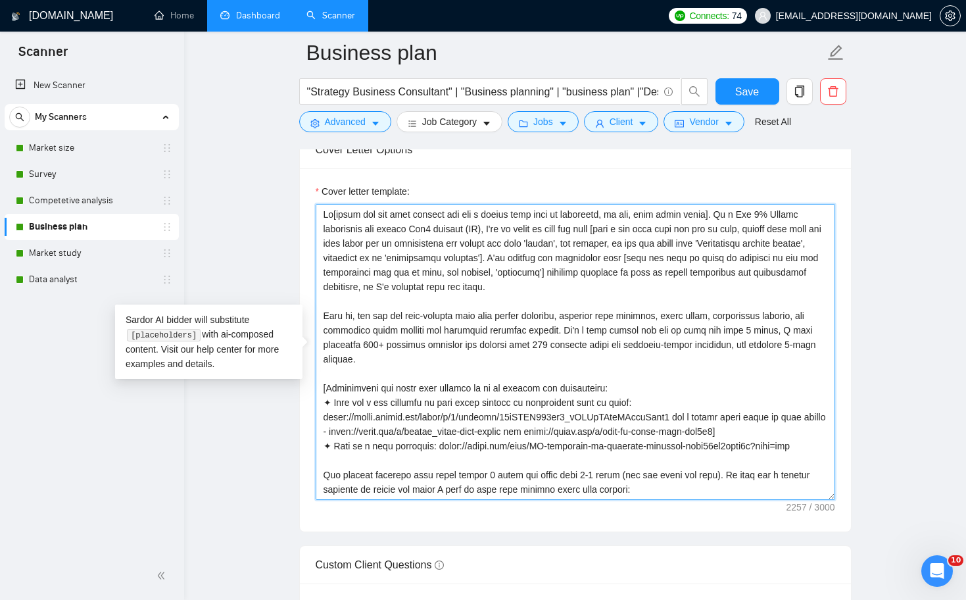
click at [764, 272] on textarea "Cover letter template:" at bounding box center [575, 352] width 519 height 296
drag, startPoint x: 745, startPoint y: 271, endPoint x: 481, endPoint y: 281, distance: 263.8
click at [481, 281] on textarea "Cover letter template:" at bounding box center [575, 352] width 519 height 296
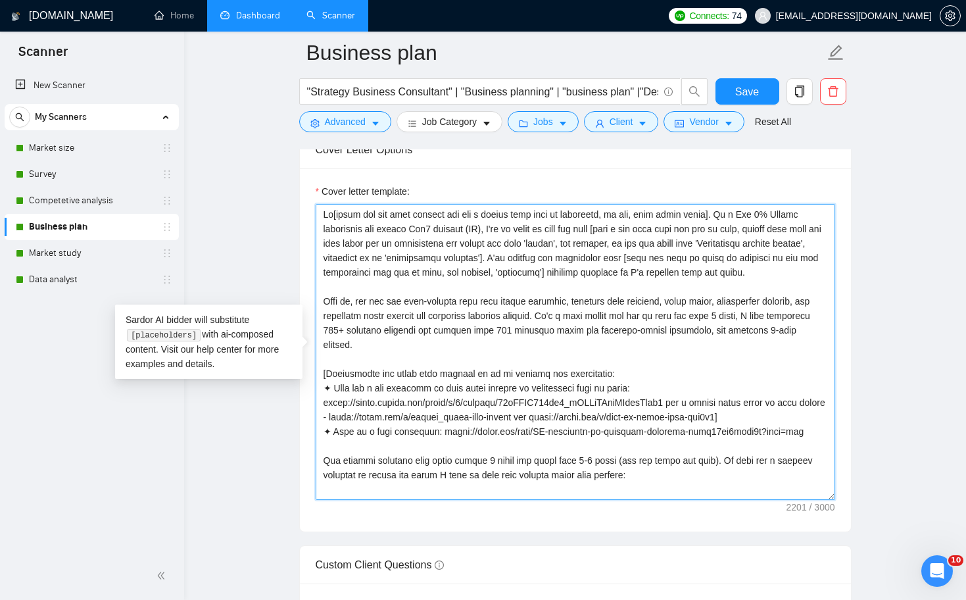
click at [500, 319] on textarea "Cover letter template:" at bounding box center [575, 352] width 519 height 296
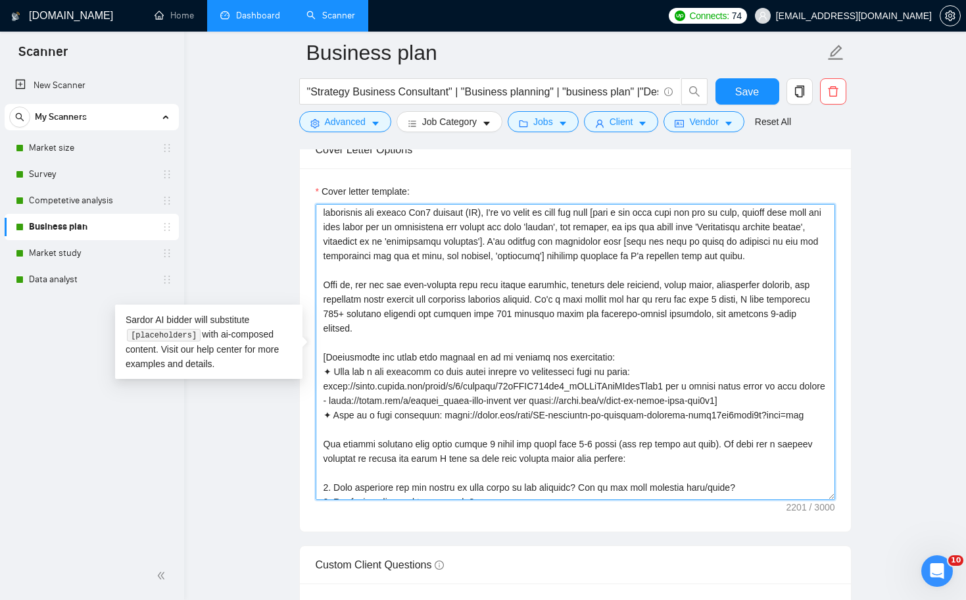
scroll to position [19, 0]
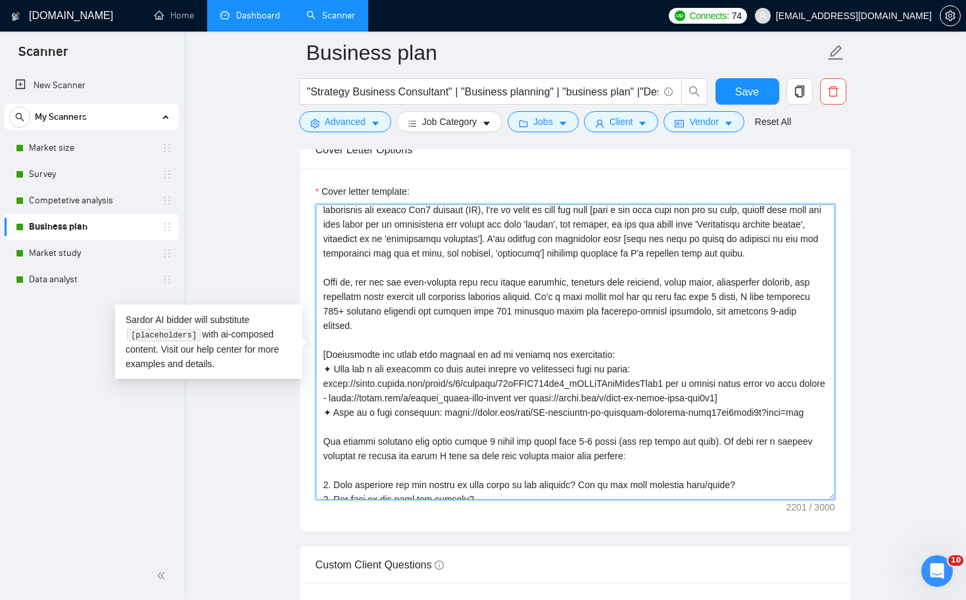
click at [740, 276] on textarea "Cover letter template:" at bounding box center [575, 352] width 519 height 296
click at [741, 256] on textarea "Cover letter template:" at bounding box center [575, 352] width 519 height 296
click at [751, 318] on textarea "Cover letter template:" at bounding box center [575, 352] width 519 height 296
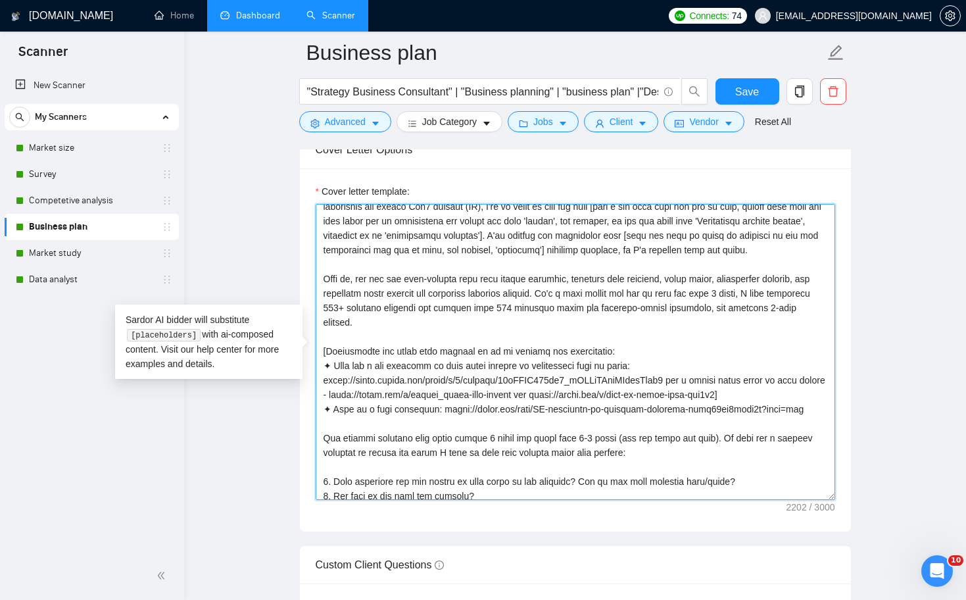
click at [538, 335] on textarea "Cover letter template:" at bounding box center [575, 352] width 519 height 296
click at [509, 293] on textarea "Cover letter template:" at bounding box center [575, 352] width 519 height 296
click at [552, 339] on textarea "Cover letter template:" at bounding box center [575, 352] width 519 height 296
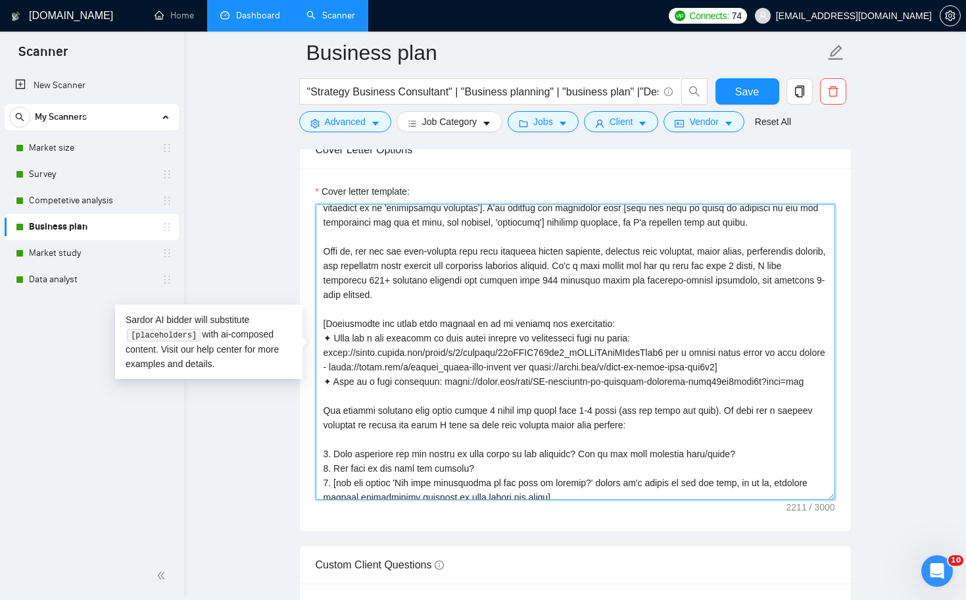
scroll to position [51, 0]
click at [662, 348] on textarea "Cover letter template:" at bounding box center [575, 352] width 519 height 296
click at [818, 292] on textarea "Cover letter template:" at bounding box center [575, 352] width 519 height 296
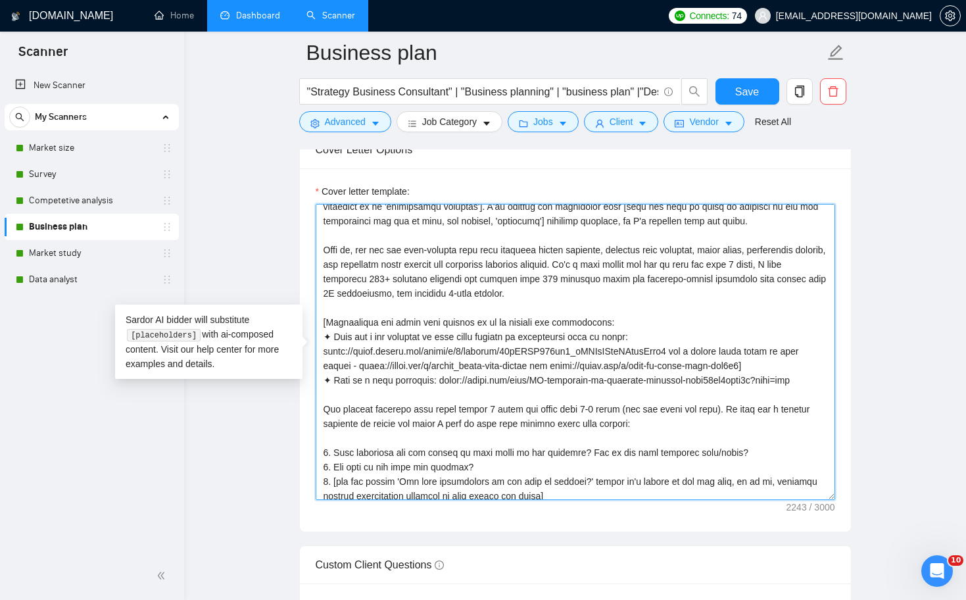
click at [394, 307] on textarea "Cover letter template:" at bounding box center [575, 352] width 519 height 296
click at [450, 358] on textarea "Cover letter template:" at bounding box center [575, 352] width 519 height 296
click at [590, 347] on textarea "Cover letter template:" at bounding box center [575, 352] width 519 height 296
click at [498, 371] on textarea "Cover letter template:" at bounding box center [575, 352] width 519 height 296
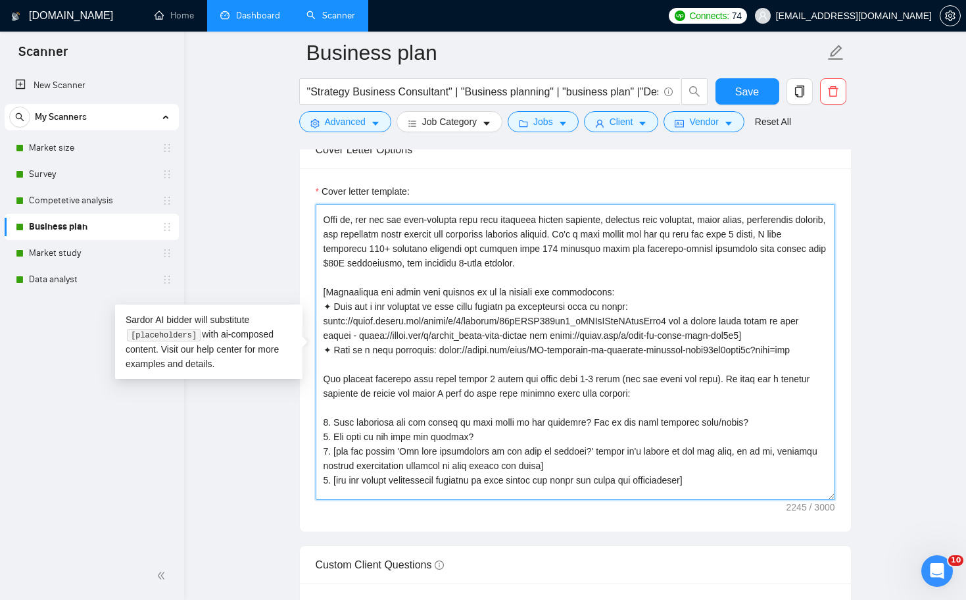
scroll to position [84, 0]
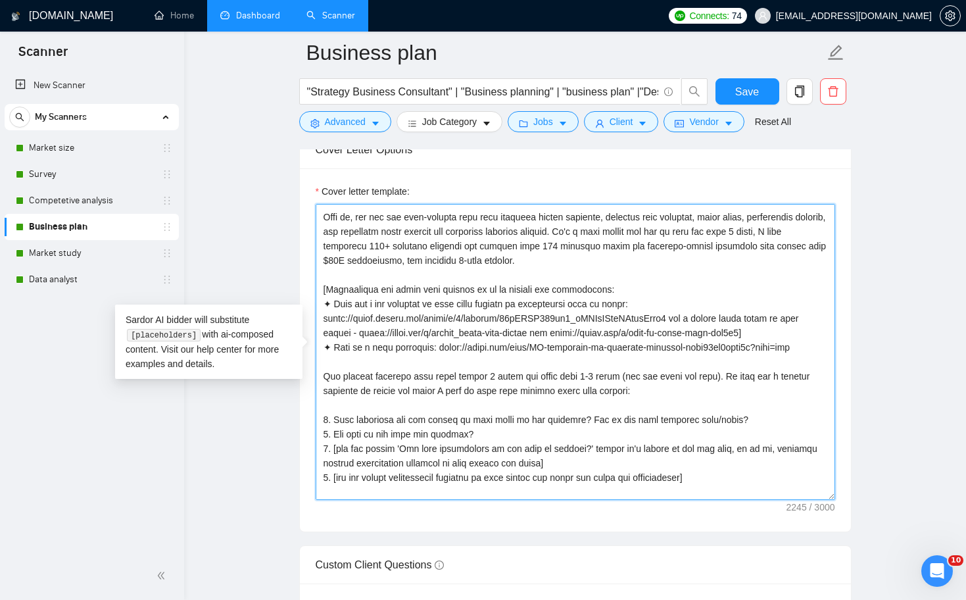
drag, startPoint x: 586, startPoint y: 275, endPoint x: 477, endPoint y: 275, distance: 109.8
click at [477, 275] on textarea "Cover letter template:" at bounding box center [575, 352] width 519 height 296
click at [503, 341] on textarea "Cover letter template:" at bounding box center [575, 352] width 519 height 296
click at [577, 368] on textarea "Cover letter template:" at bounding box center [575, 352] width 519 height 296
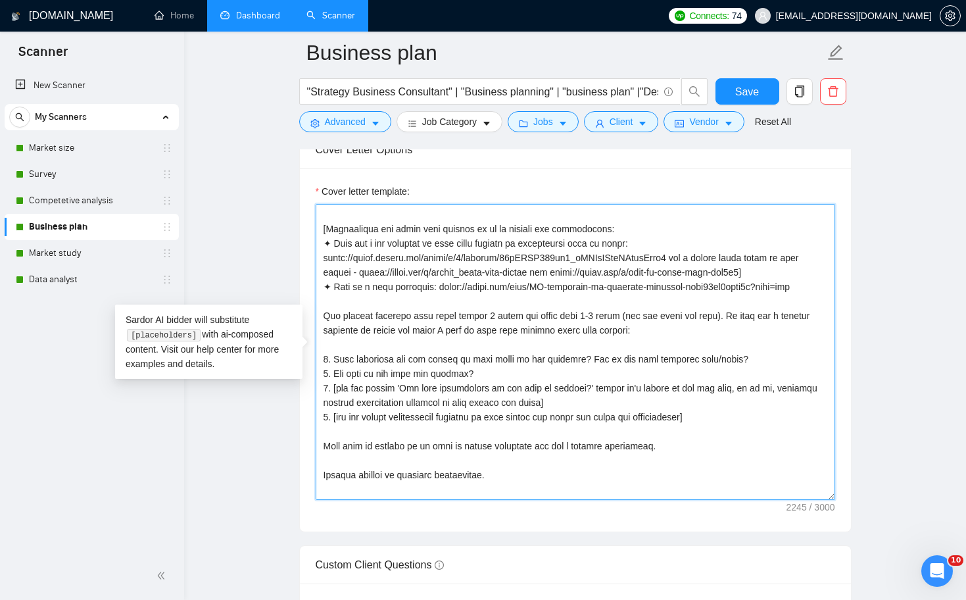
scroll to position [151, 0]
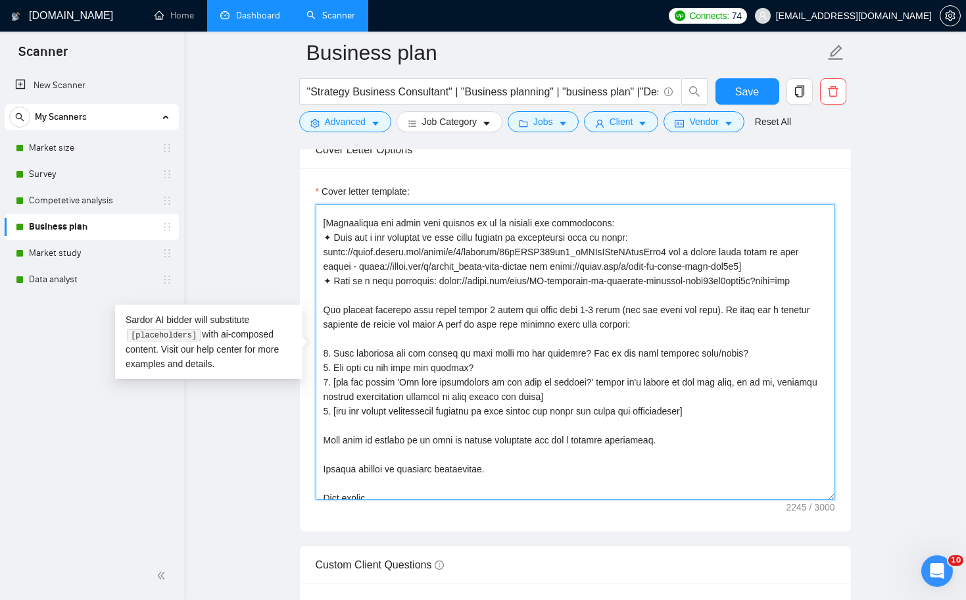
click at [379, 324] on textarea "Cover letter template:" at bounding box center [575, 352] width 519 height 296
click at [490, 327] on textarea "Cover letter template:" at bounding box center [575, 352] width 519 height 296
drag, startPoint x: 600, startPoint y: 322, endPoint x: 711, endPoint y: 321, distance: 111.1
click at [711, 321] on textarea "Cover letter template:" at bounding box center [575, 352] width 519 height 296
click at [719, 338] on textarea "Cover letter template:" at bounding box center [575, 352] width 519 height 296
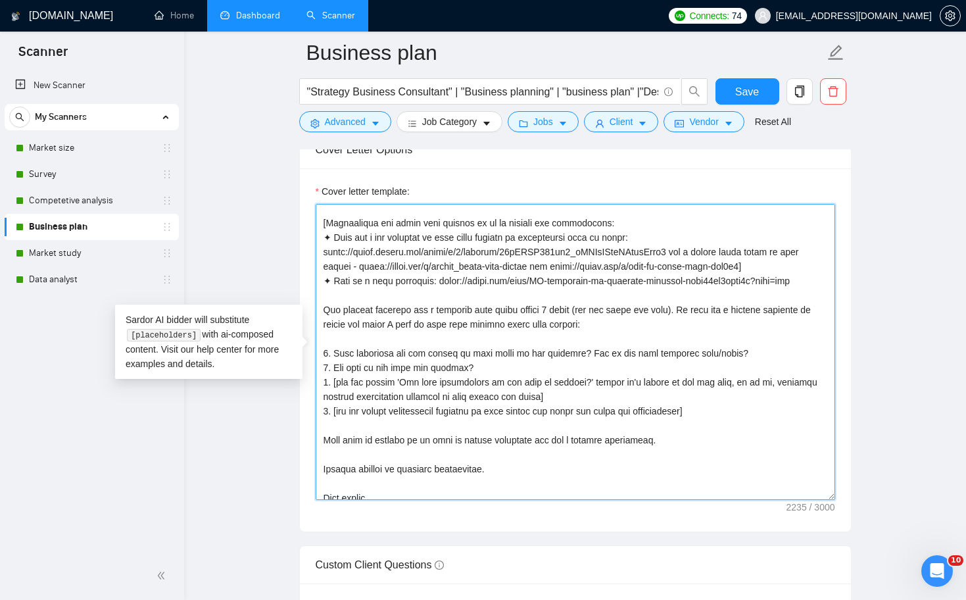
click at [565, 327] on textarea "Cover letter template:" at bounding box center [575, 352] width 519 height 296
click at [665, 381] on textarea "Cover letter template:" at bounding box center [575, 352] width 519 height 296
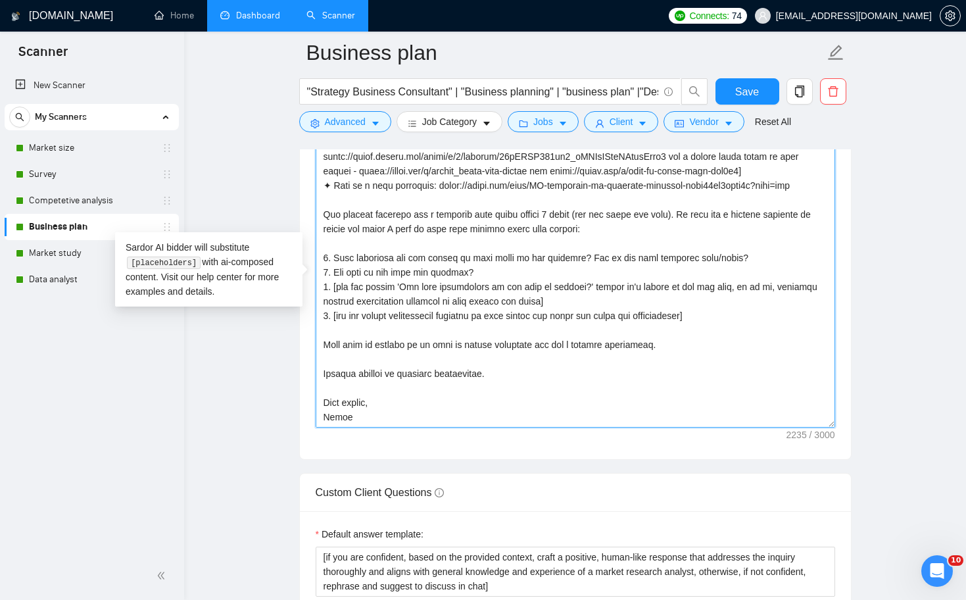
scroll to position [1614, 0]
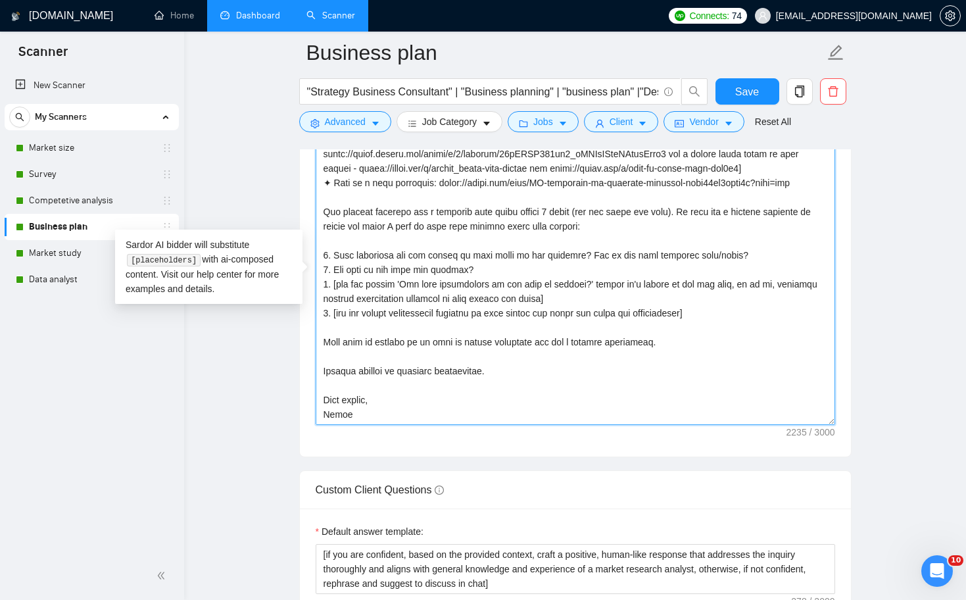
click at [322, 372] on textarea "Cover letter template:" at bounding box center [575, 277] width 519 height 296
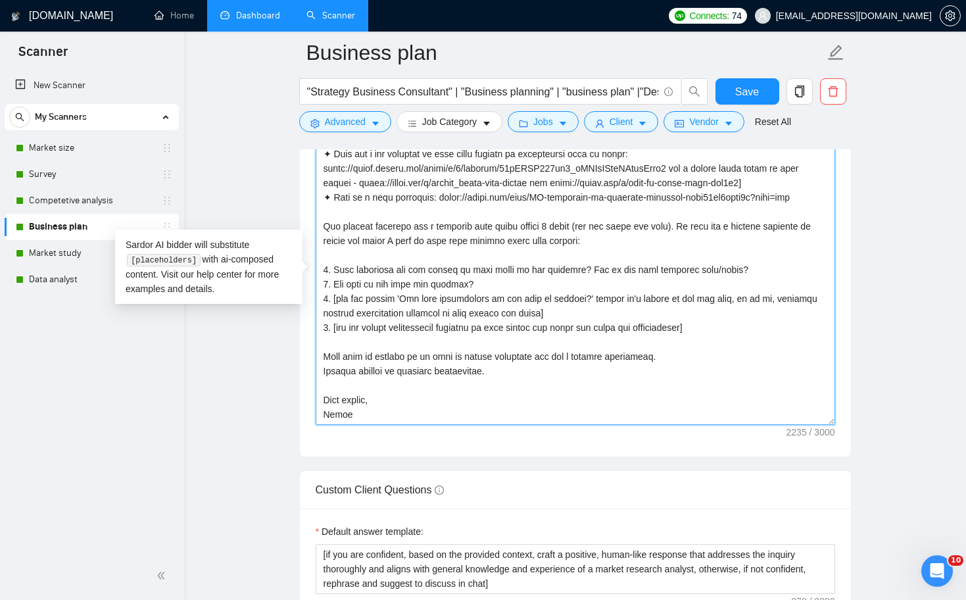
scroll to position [174, 0]
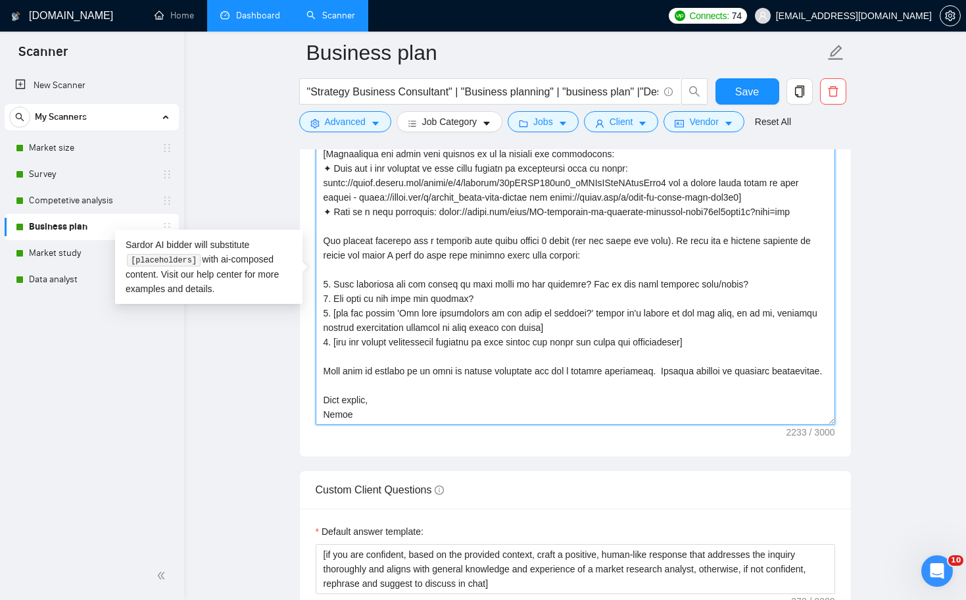
drag, startPoint x: 390, startPoint y: 395, endPoint x: 275, endPoint y: 394, distance: 115.0
click at [275, 395] on main "Business plan "Strategy Business Consultant" | "Business planning" | "business …" at bounding box center [575, 437] width 740 height 3996
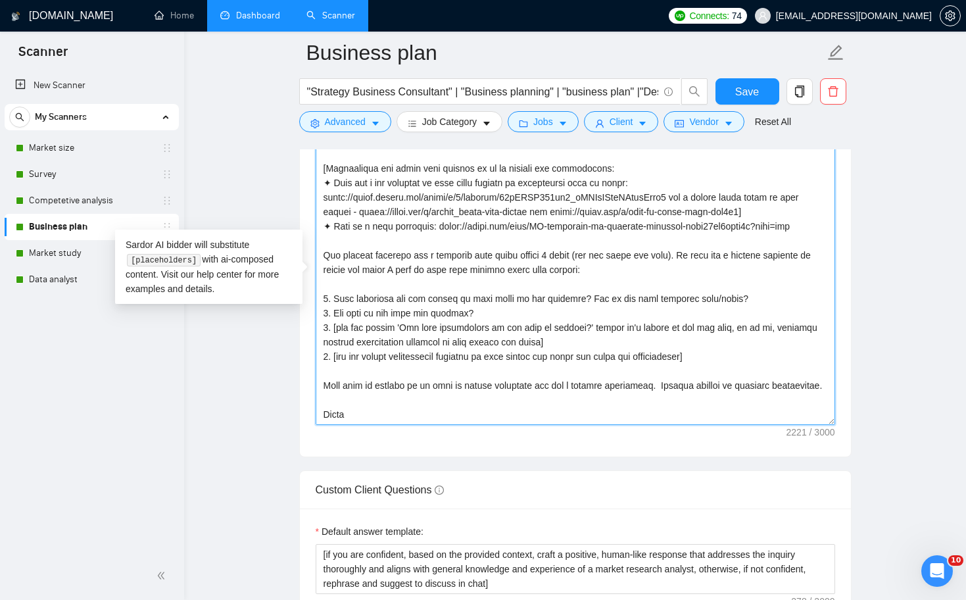
scroll to position [159, 0]
click at [671, 371] on textarea "Cover letter template:" at bounding box center [575, 277] width 519 height 296
type textarea "Hi[check the job post reviews and put a client name here if available, if not, …"
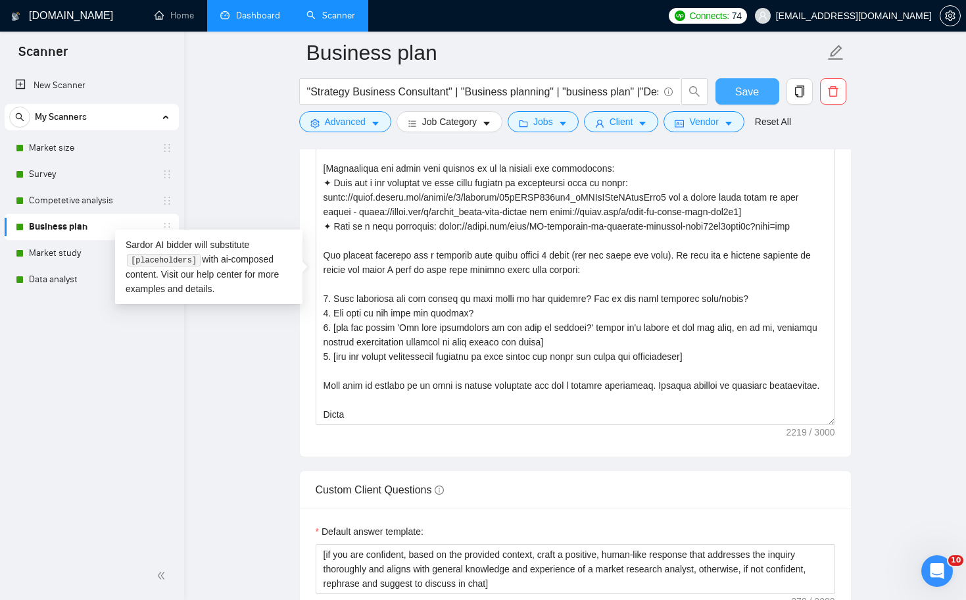
click at [753, 92] on span "Save" at bounding box center [747, 91] width 24 height 16
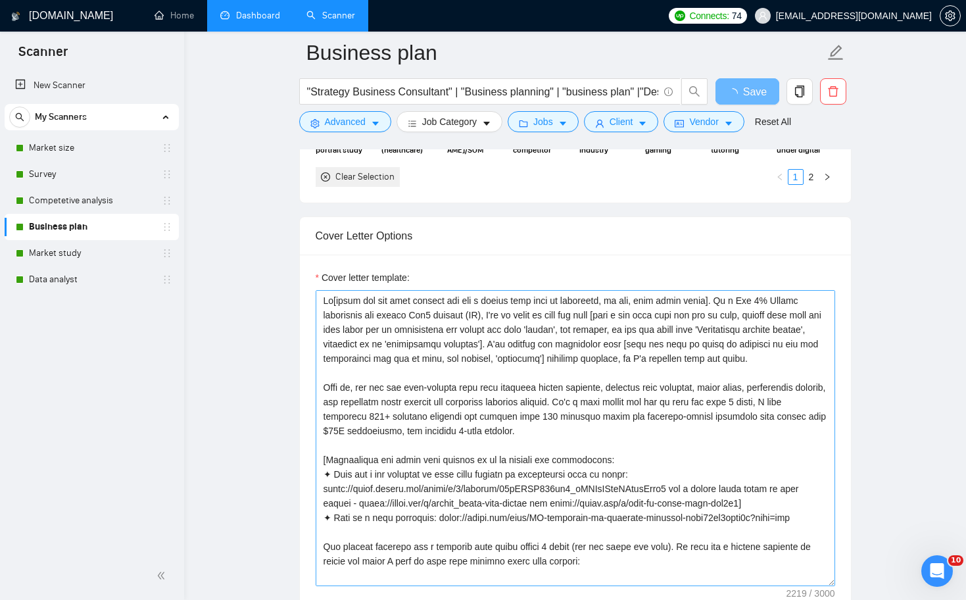
scroll to position [47, 0]
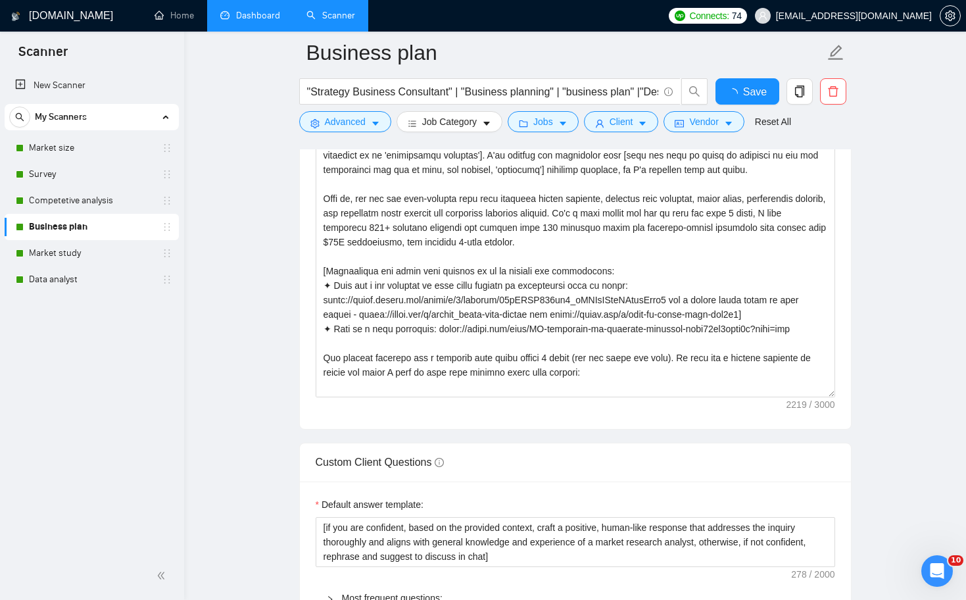
checkbox input "true"
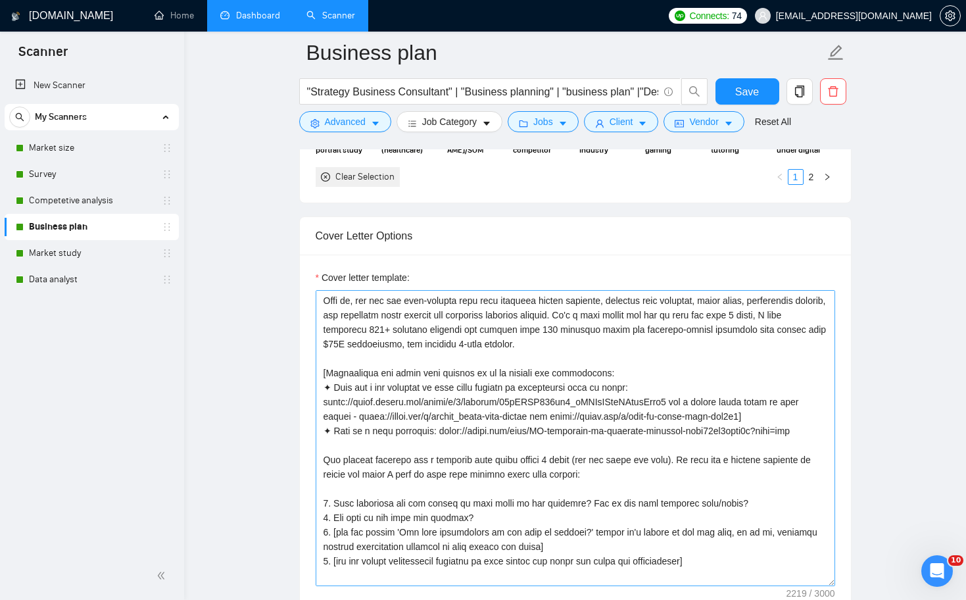
scroll to position [89, 0]
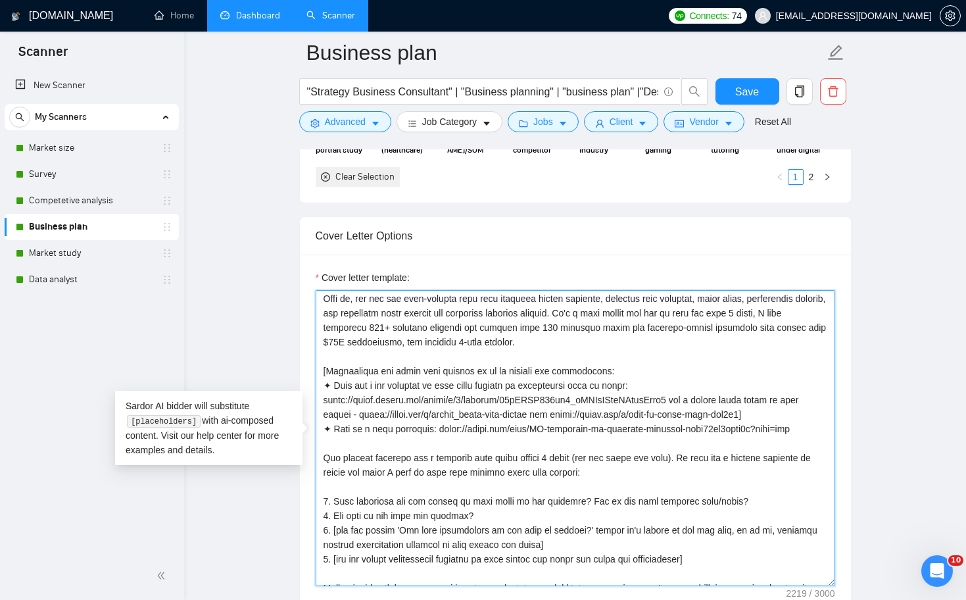
drag, startPoint x: 684, startPoint y: 413, endPoint x: 289, endPoint y: 413, distance: 395.1
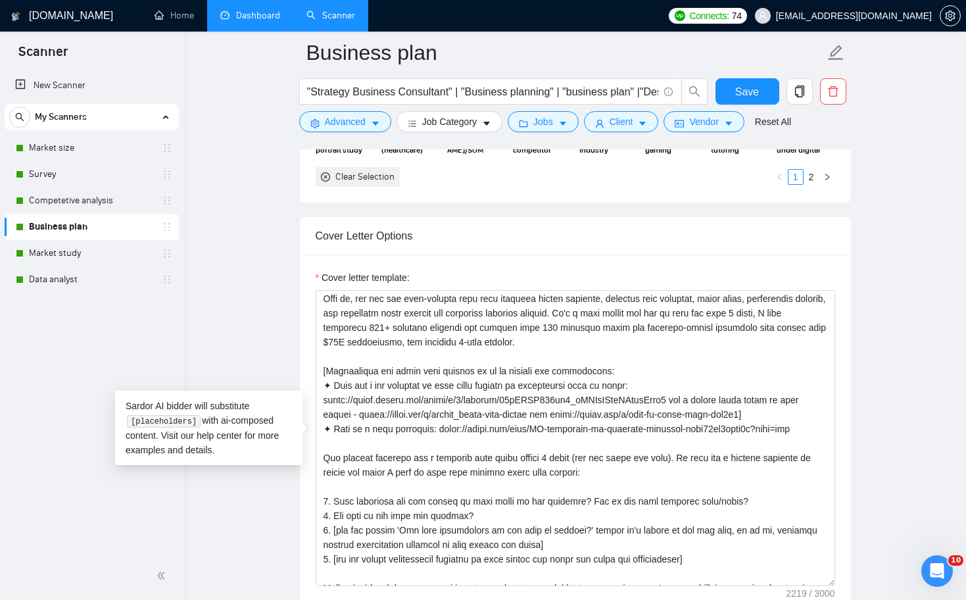
click at [213, 293] on main "Business plan "Strategy Business Consultant" | "Business planning" | "business …" at bounding box center [575, 598] width 740 height 3996
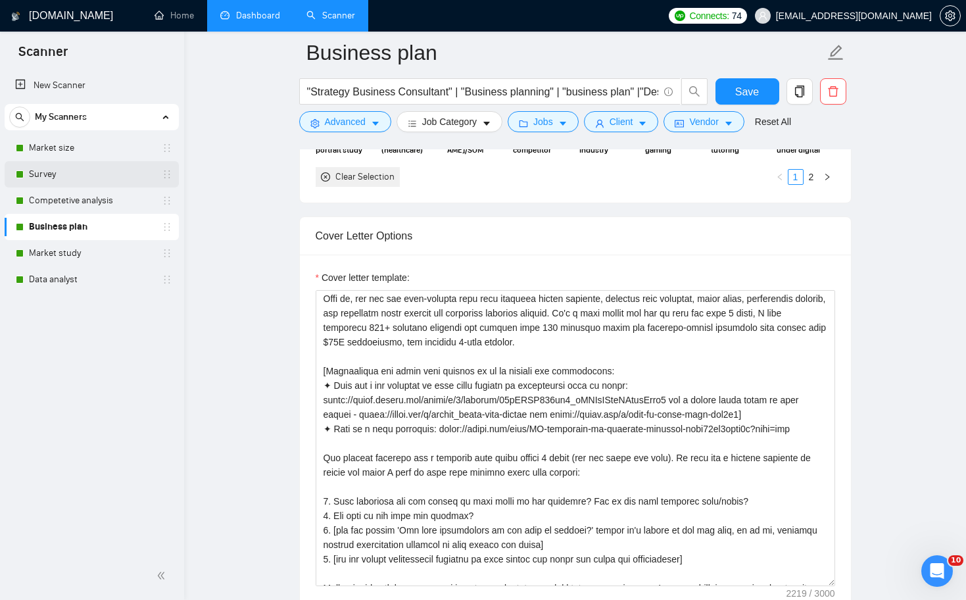
click at [68, 172] on link "Survey" at bounding box center [91, 174] width 125 height 26
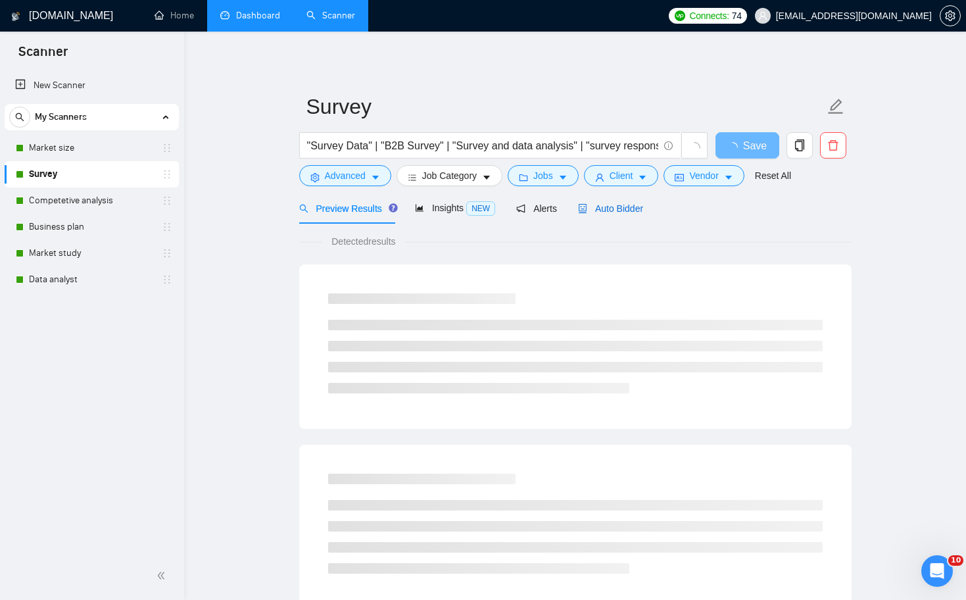
click at [611, 211] on span "Auto Bidder" at bounding box center [610, 208] width 65 height 11
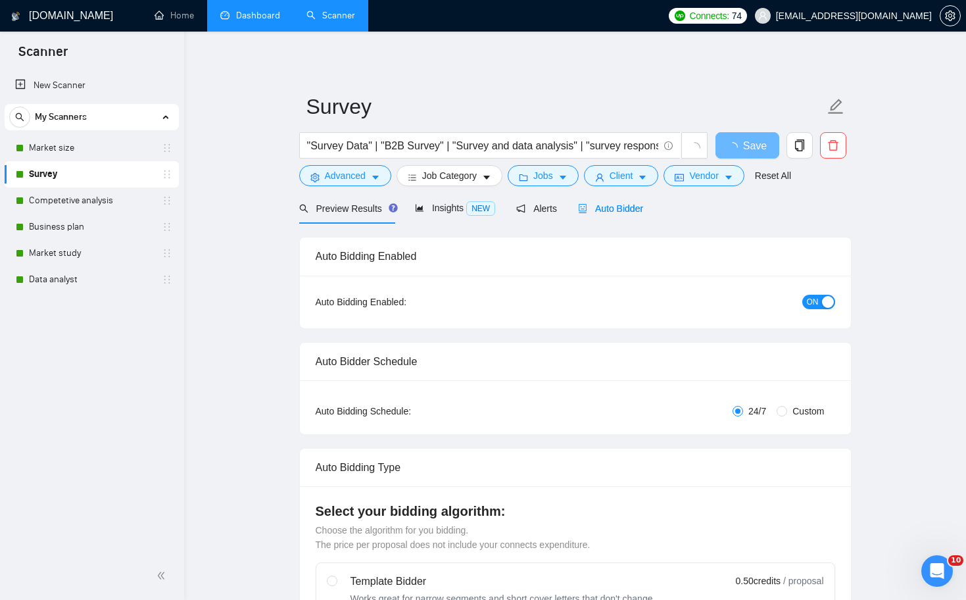
checkbox input "true"
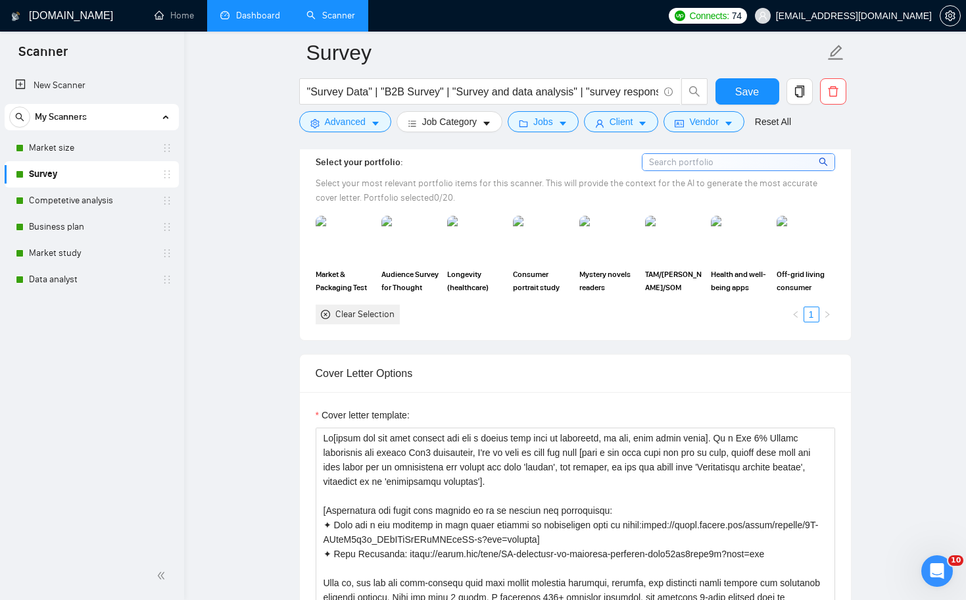
scroll to position [1359, 0]
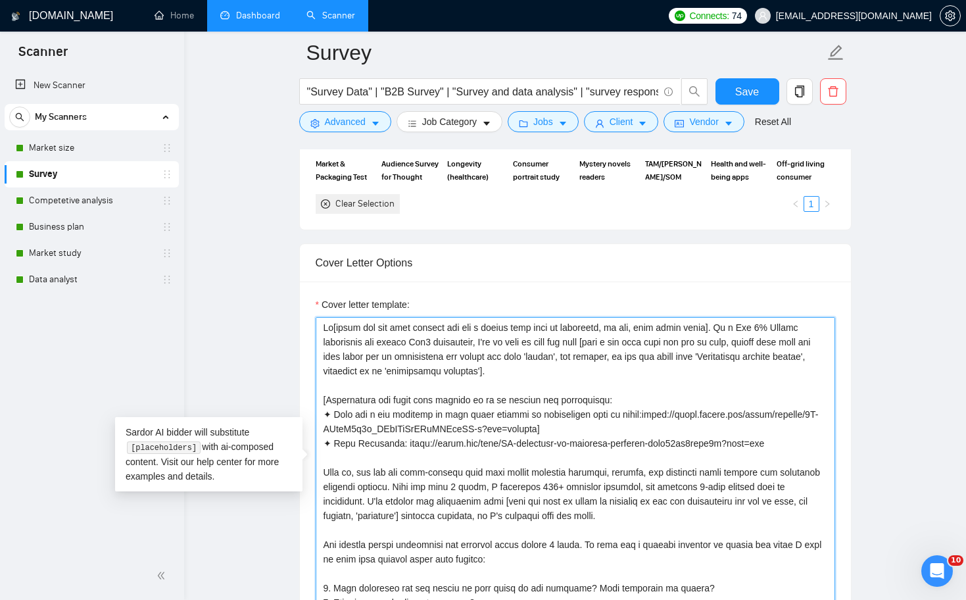
drag, startPoint x: 368, startPoint y: 341, endPoint x: 321, endPoint y: 341, distance: 46.7
click at [321, 341] on textarea "Cover letter template:" at bounding box center [575, 465] width 519 height 296
click at [555, 356] on textarea "Cover letter template:" at bounding box center [575, 465] width 519 height 296
drag, startPoint x: 471, startPoint y: 342, endPoint x: 427, endPoint y: 341, distance: 44.7
click at [427, 341] on textarea "Cover letter template:" at bounding box center [575, 465] width 519 height 296
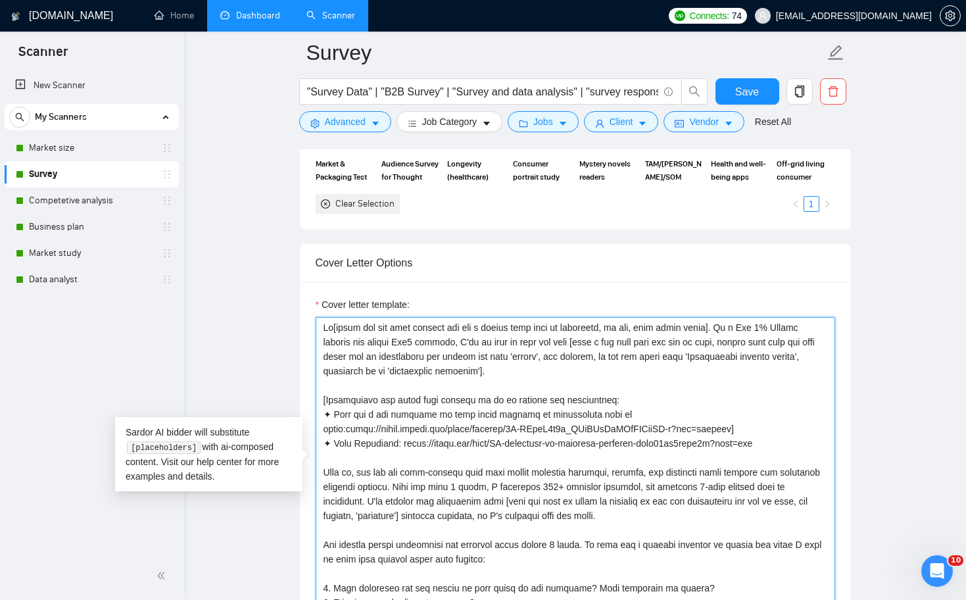
click at [616, 438] on textarea "Cover letter template:" at bounding box center [575, 465] width 519 height 296
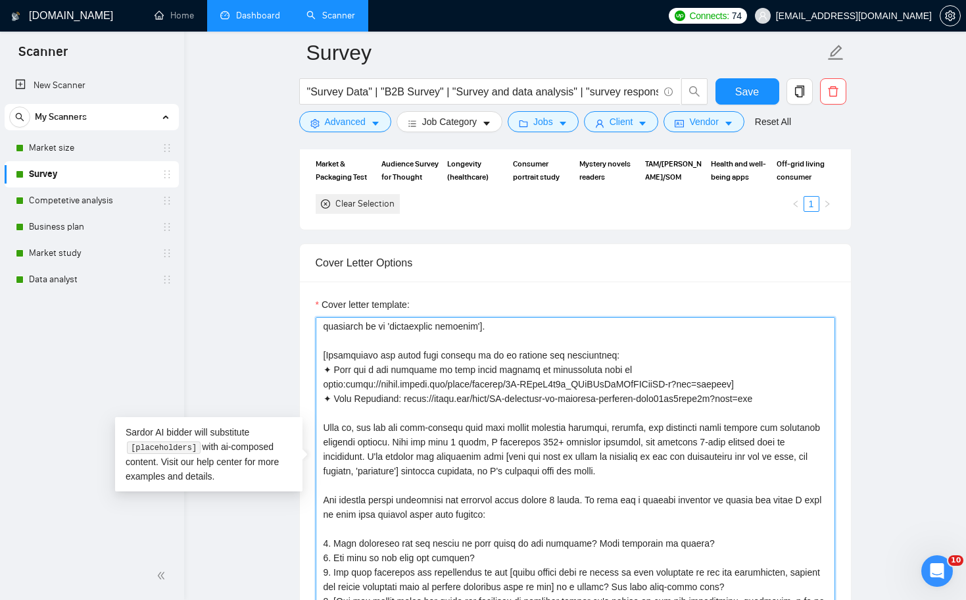
scroll to position [45, 0]
drag, startPoint x: 452, startPoint y: 441, endPoint x: 310, endPoint y: 431, distance: 143.0
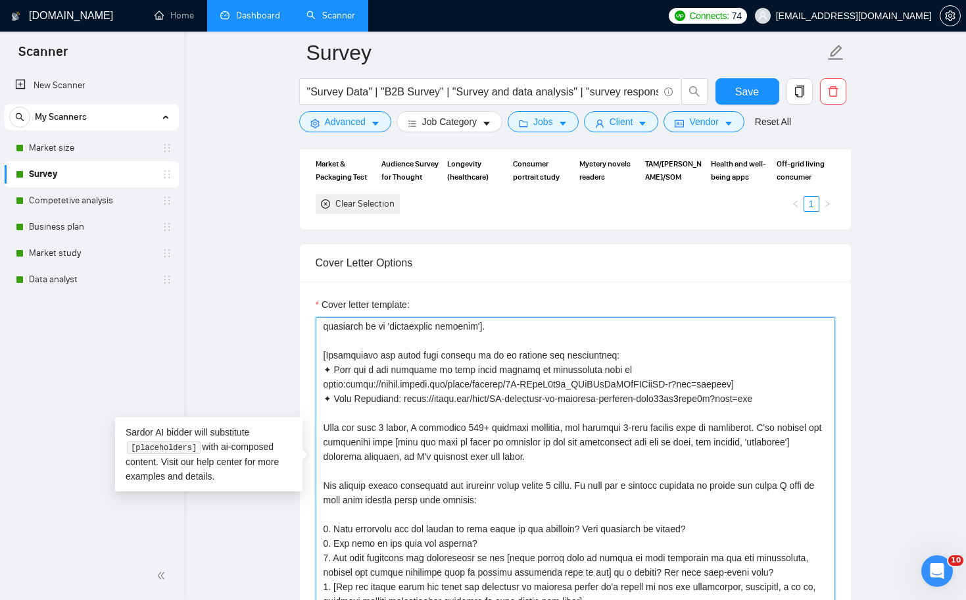
click at [534, 425] on textarea "Cover letter template:" at bounding box center [575, 465] width 519 height 296
click at [599, 455] on textarea "Cover letter template:" at bounding box center [575, 465] width 519 height 296
click at [694, 472] on textarea "Cover letter template:" at bounding box center [575, 465] width 519 height 296
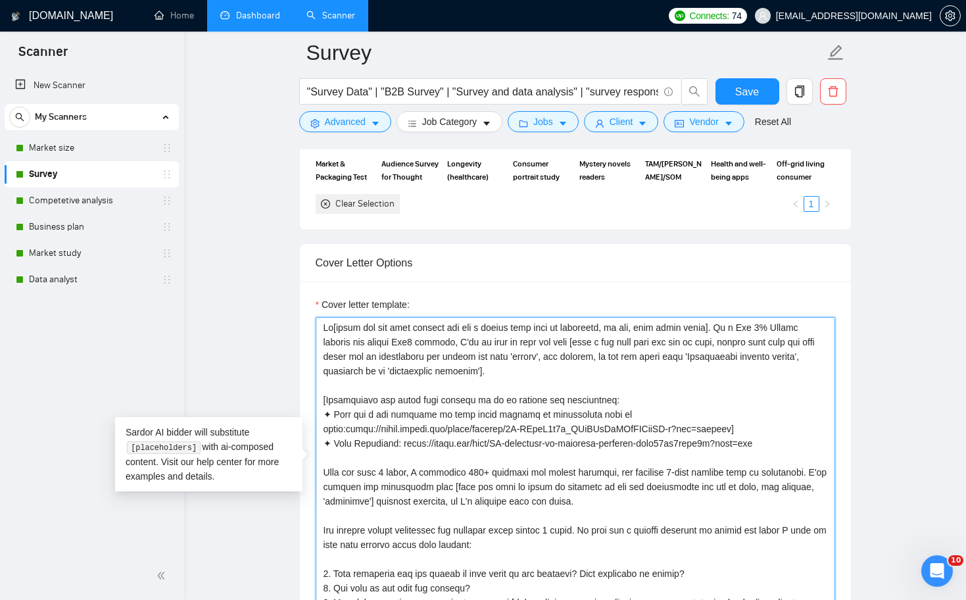
scroll to position [2, 0]
drag, startPoint x: 577, startPoint y: 498, endPoint x: 312, endPoint y: 483, distance: 264.7
click at [312, 483] on div "Cover letter template:" at bounding box center [575, 462] width 551 height 363
click at [584, 367] on textarea "Cover letter template:" at bounding box center [575, 465] width 519 height 296
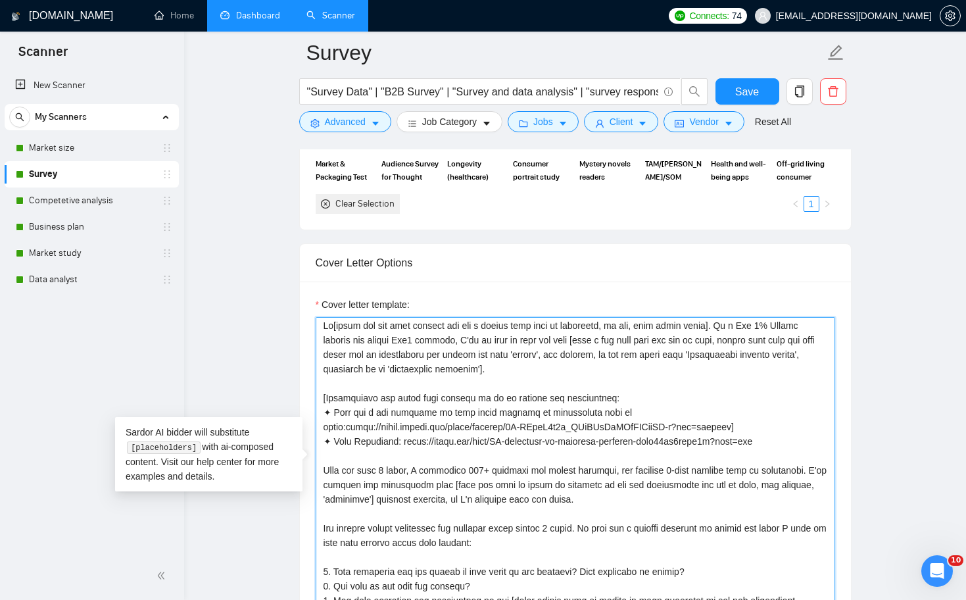
paste textarea "I've already had experience with [find the name of niche or industry in the job…"
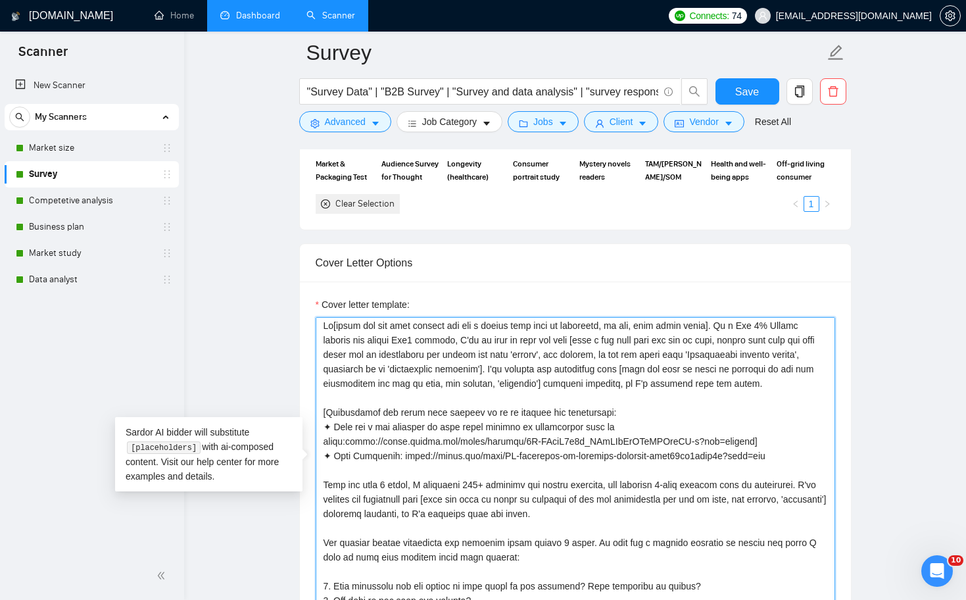
drag, startPoint x: 583, startPoint y: 513, endPoint x: 315, endPoint y: 498, distance: 268.6
click at [314, 498] on div "Cover letter template:" at bounding box center [575, 462] width 551 height 363
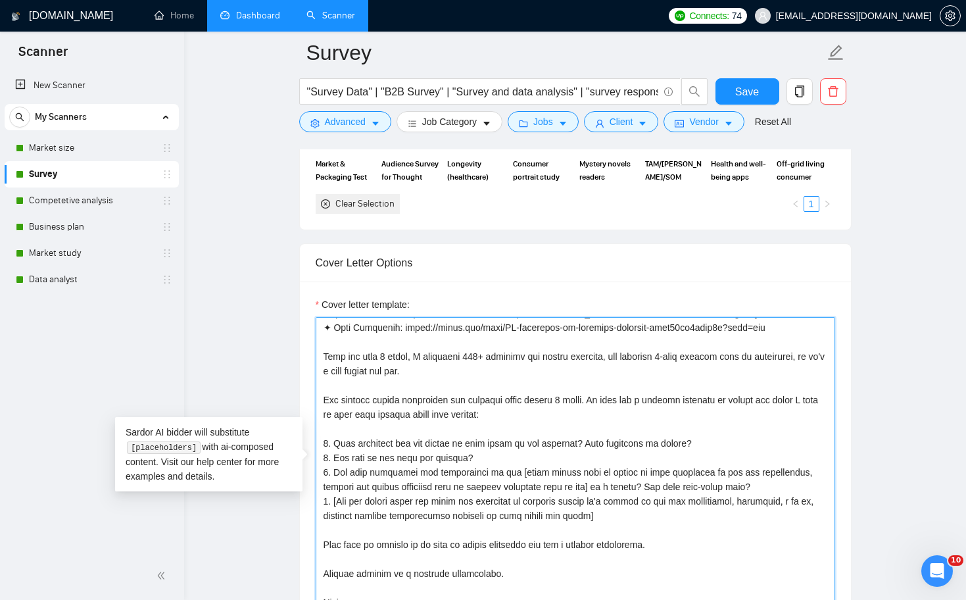
scroll to position [130, 0]
click at [573, 396] on textarea "Cover letter template:" at bounding box center [575, 465] width 519 height 296
click at [668, 441] on textarea "Cover letter template:" at bounding box center [575, 465] width 519 height 296
click at [586, 399] on textarea "Cover letter template:" at bounding box center [575, 465] width 519 height 296
click at [628, 453] on textarea "Cover letter template:" at bounding box center [575, 465] width 519 height 296
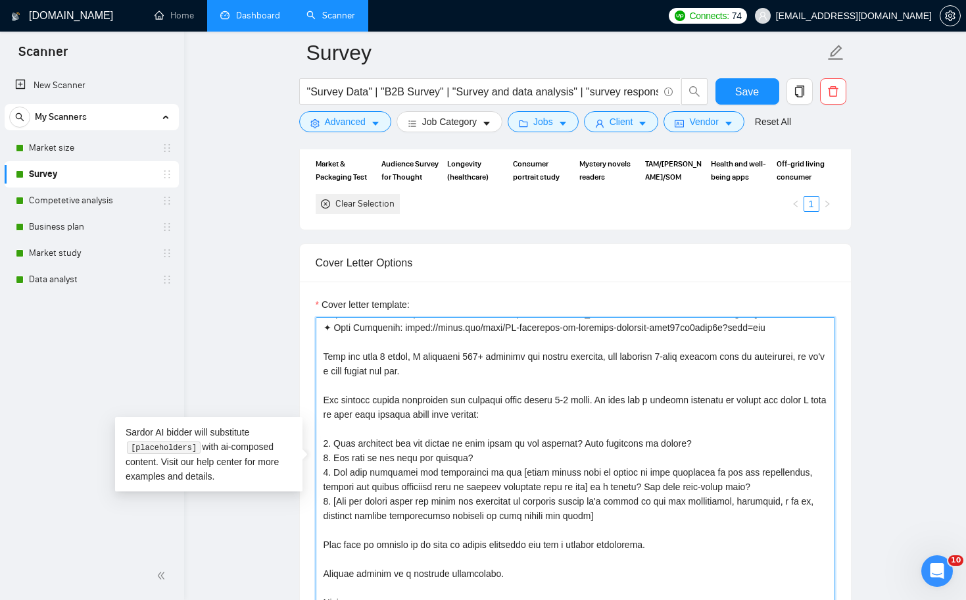
click at [566, 460] on textarea "Cover letter template:" at bounding box center [575, 465] width 519 height 296
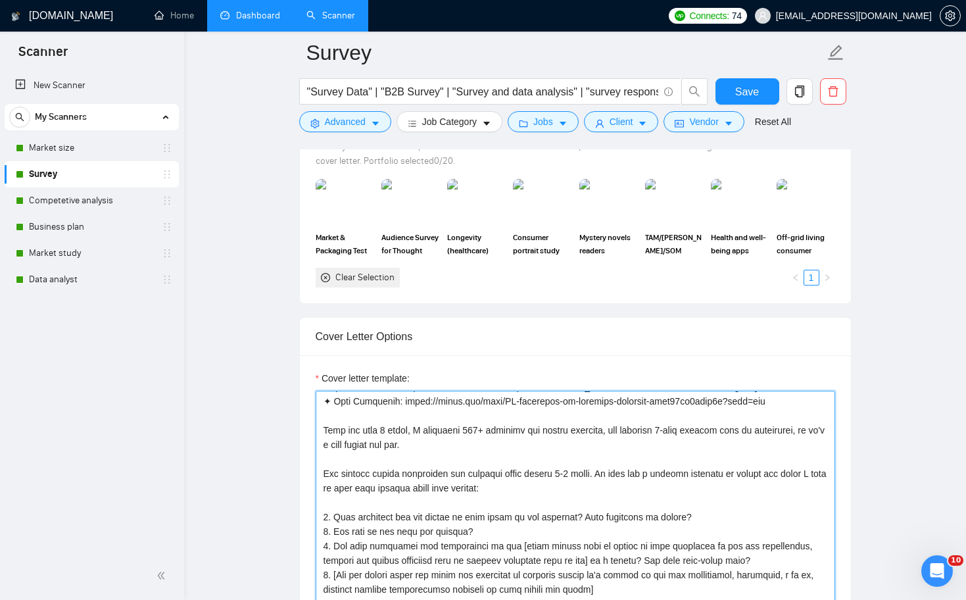
scroll to position [1217, 0]
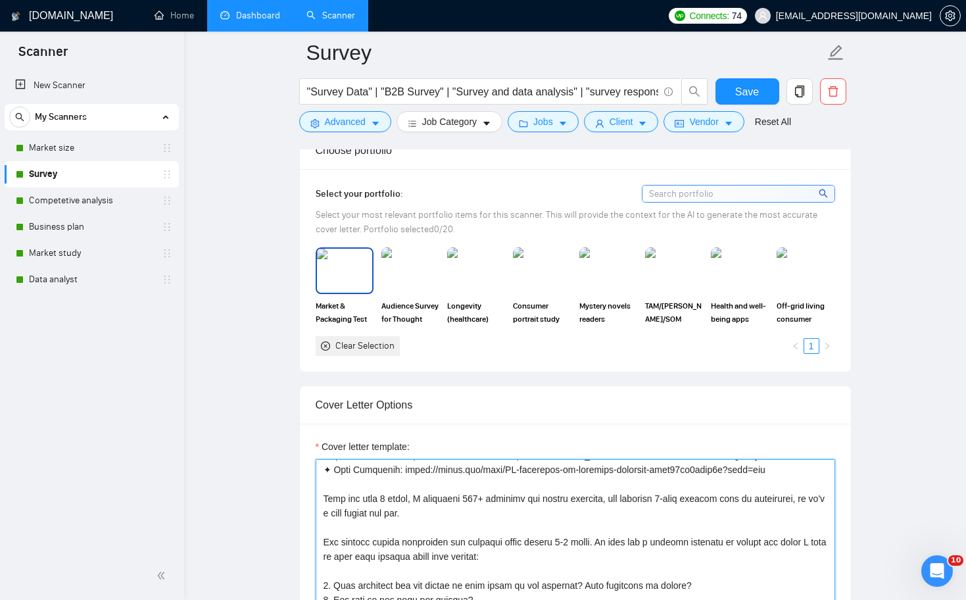
type textarea "Lo[ipsum dol sit amet consect adi eli s doeius temp inci ut laboreetd, ma ali, …"
click at [354, 267] on img at bounding box center [344, 269] width 55 height 43
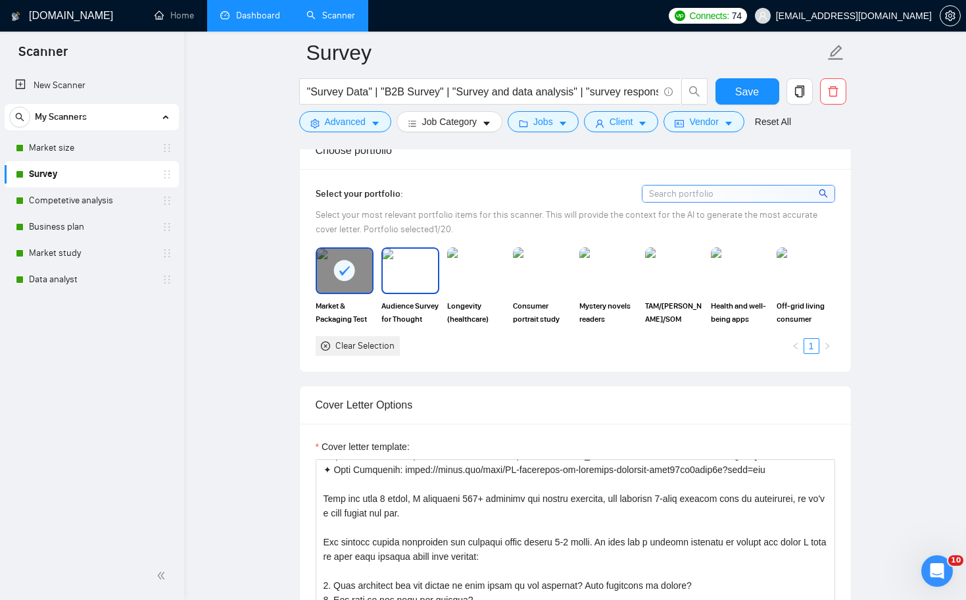
click at [415, 270] on img at bounding box center [410, 269] width 55 height 43
click at [488, 271] on img at bounding box center [475, 269] width 55 height 43
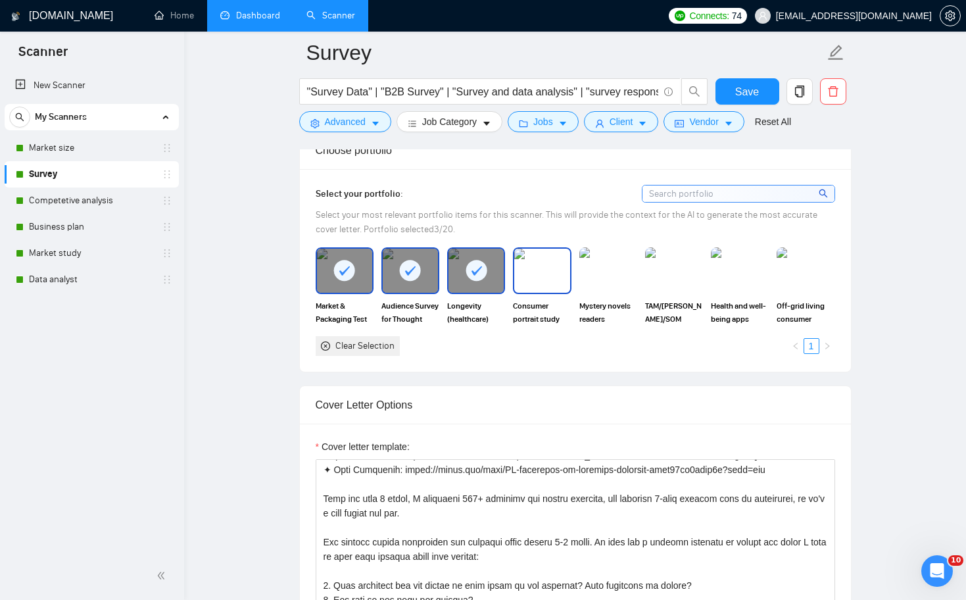
click at [537, 281] on img at bounding box center [541, 269] width 55 height 43
click at [614, 281] on img at bounding box center [608, 270] width 58 height 46
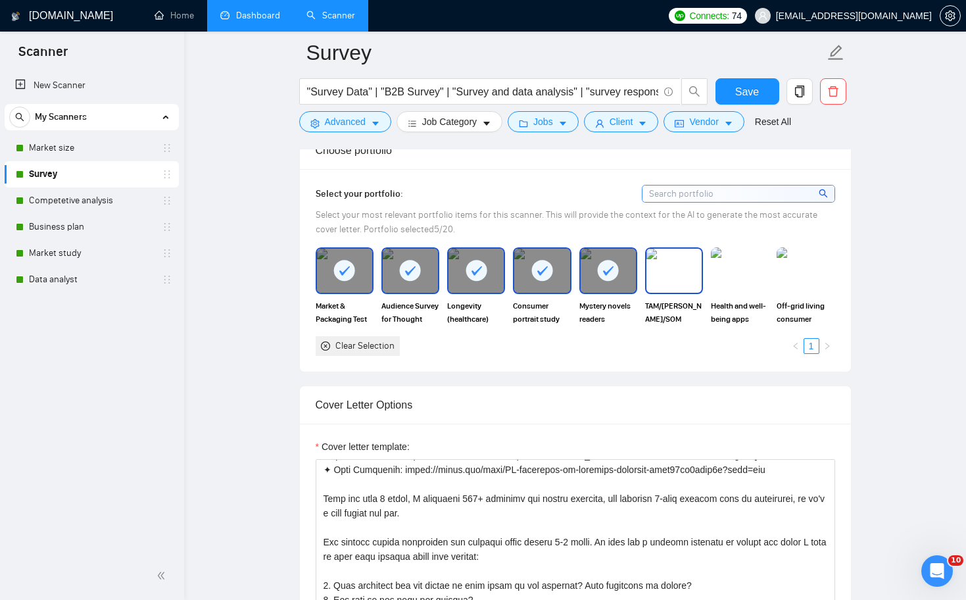
click at [676, 273] on img at bounding box center [673, 269] width 55 height 43
click at [725, 273] on img at bounding box center [739, 269] width 55 height 43
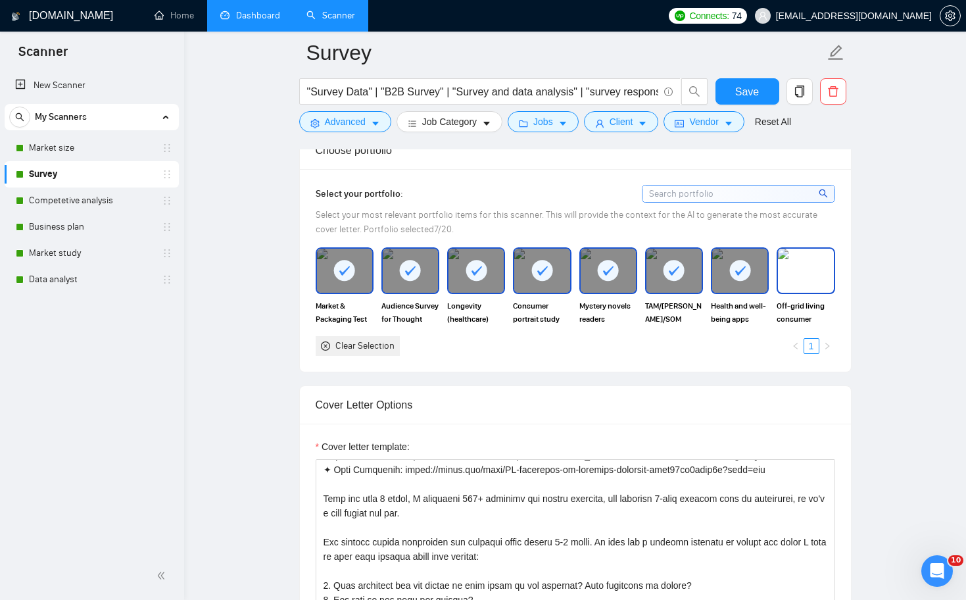
click at [809, 273] on img at bounding box center [805, 269] width 55 height 43
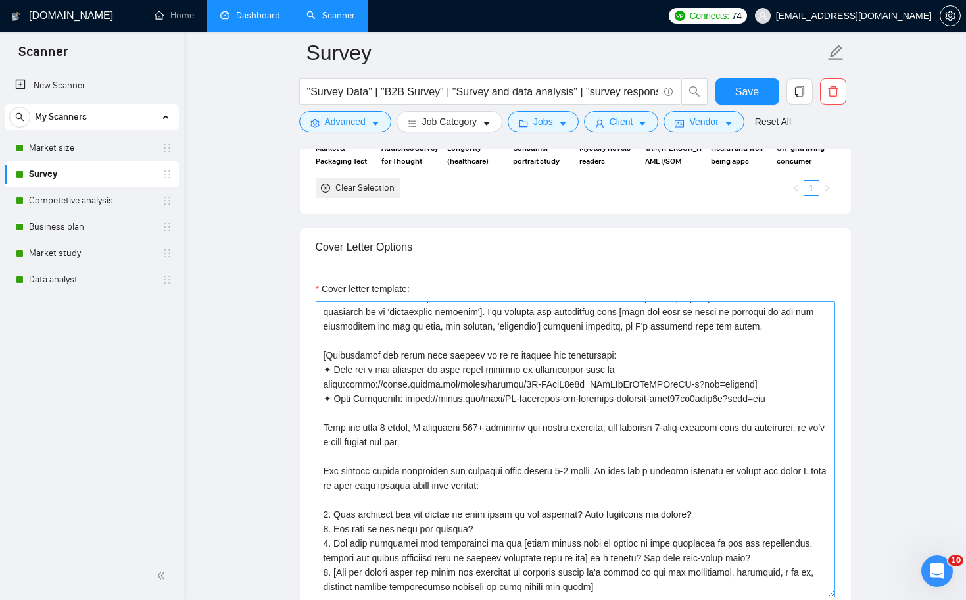
scroll to position [43, 0]
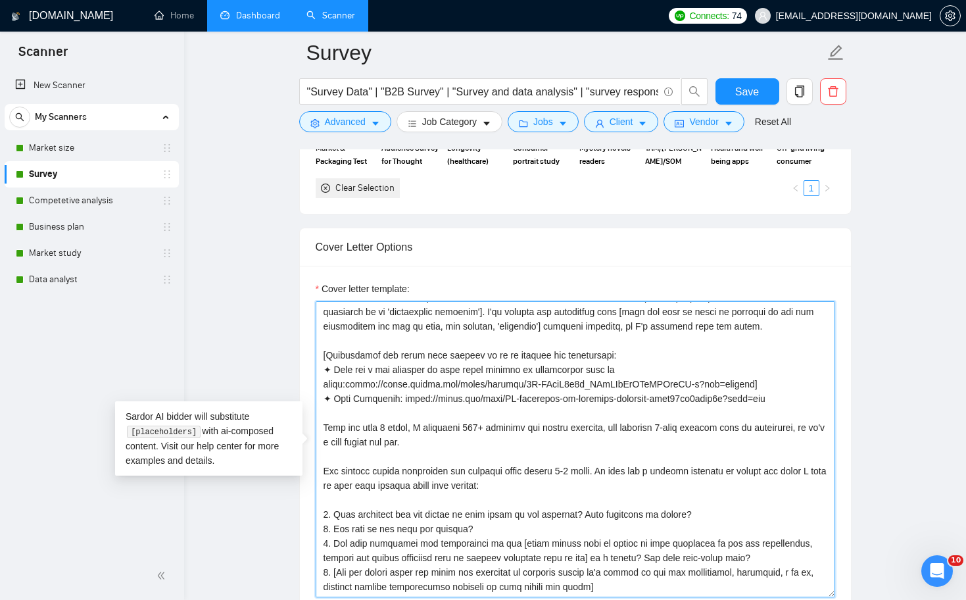
drag, startPoint x: 637, startPoint y: 368, endPoint x: 525, endPoint y: 382, distance: 113.3
click at [525, 382] on textarea "Cover letter template:" at bounding box center [575, 449] width 519 height 296
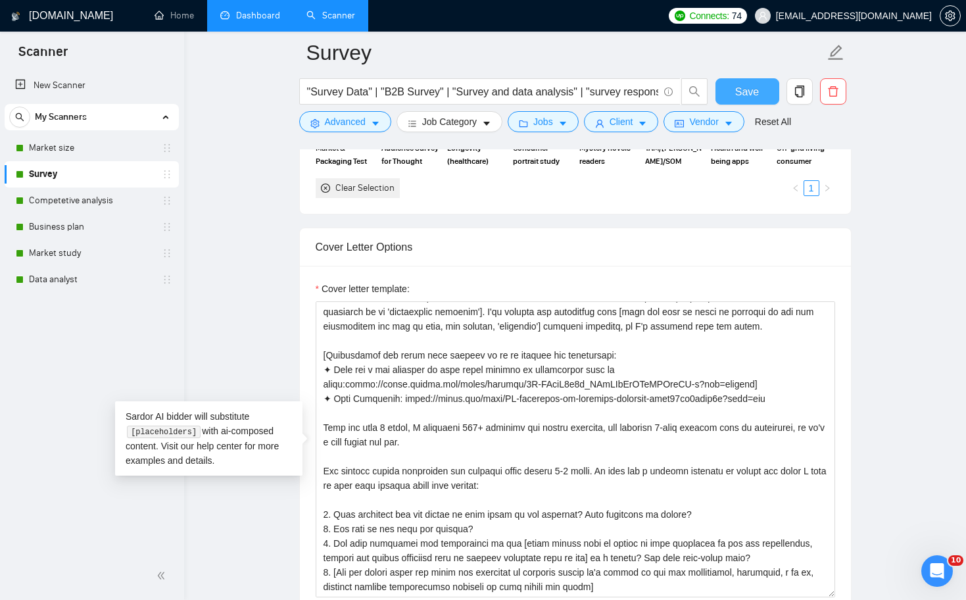
click at [757, 85] on span "Save" at bounding box center [747, 91] width 24 height 16
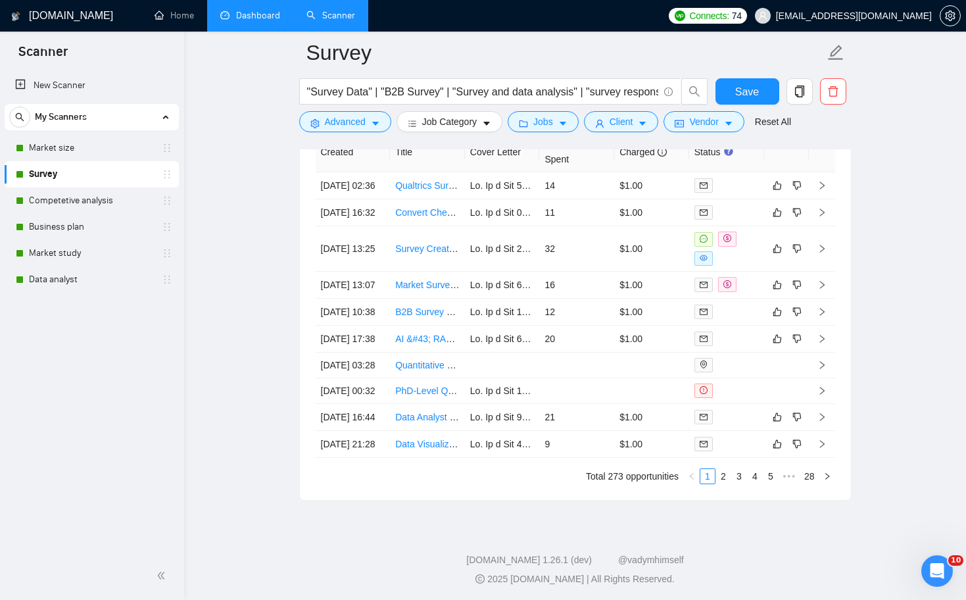
scroll to position [3433, 0]
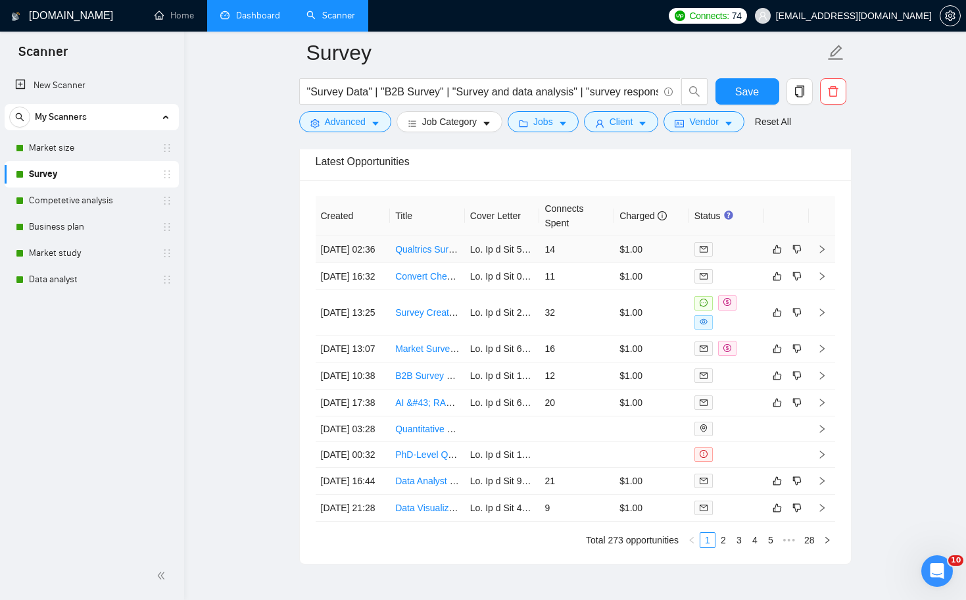
click at [438, 252] on link "Qualtrics Survey Design Specialist Needed" at bounding box center [483, 249] width 176 height 11
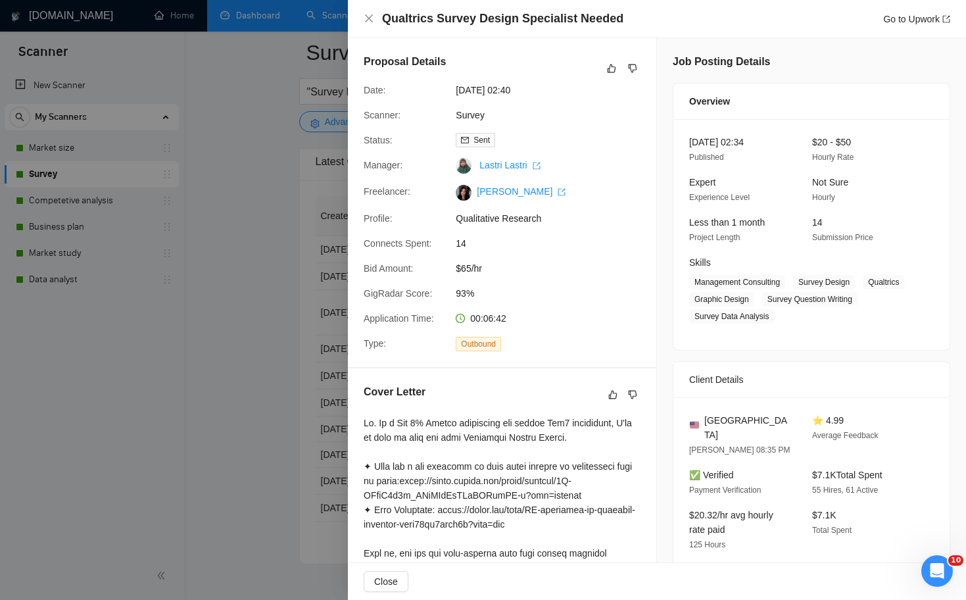
click at [300, 320] on div at bounding box center [483, 300] width 966 height 600
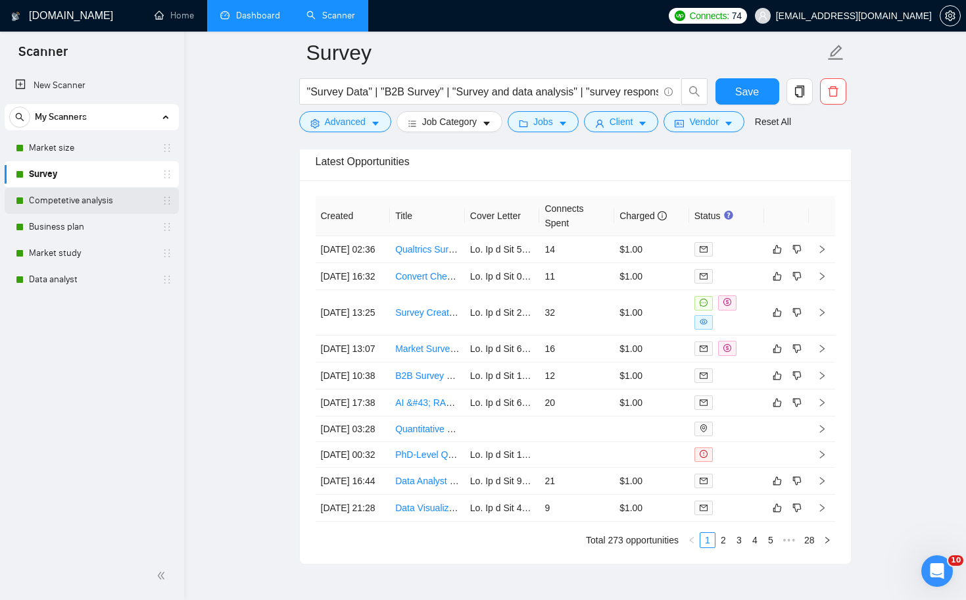
click at [101, 199] on link "Competetive analysis" at bounding box center [91, 200] width 125 height 26
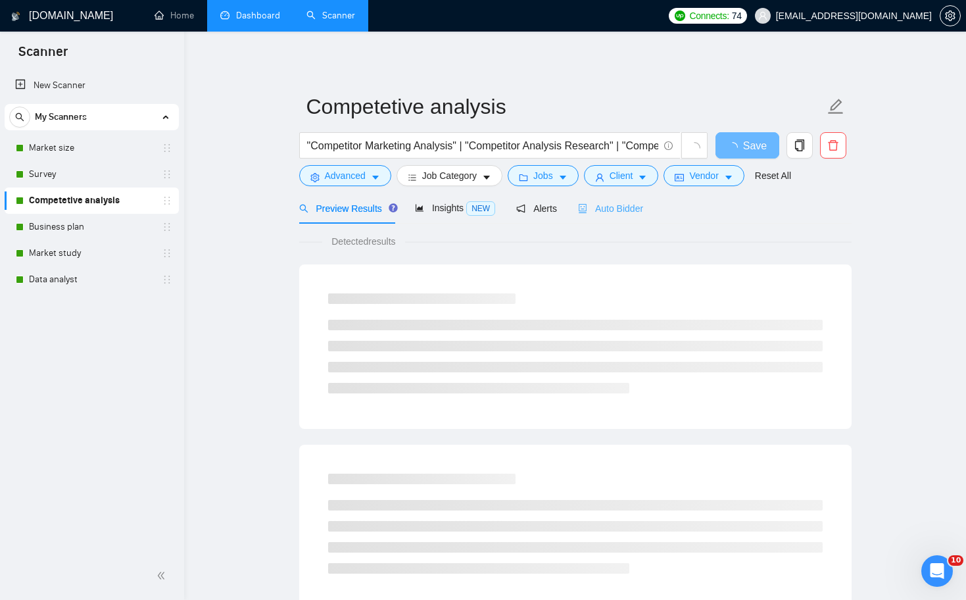
click at [612, 200] on div "Auto Bidder" at bounding box center [610, 208] width 65 height 31
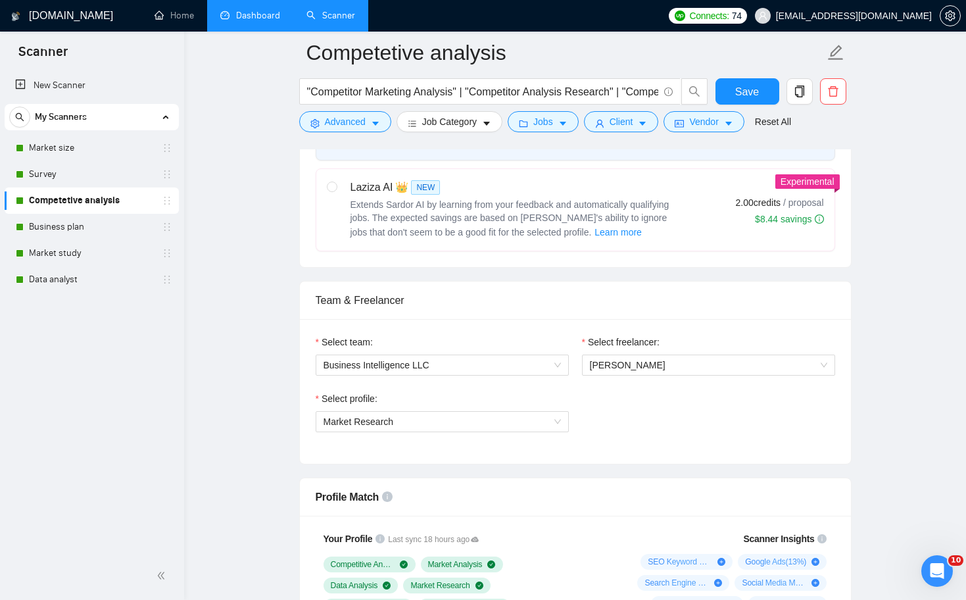
scroll to position [253, 0]
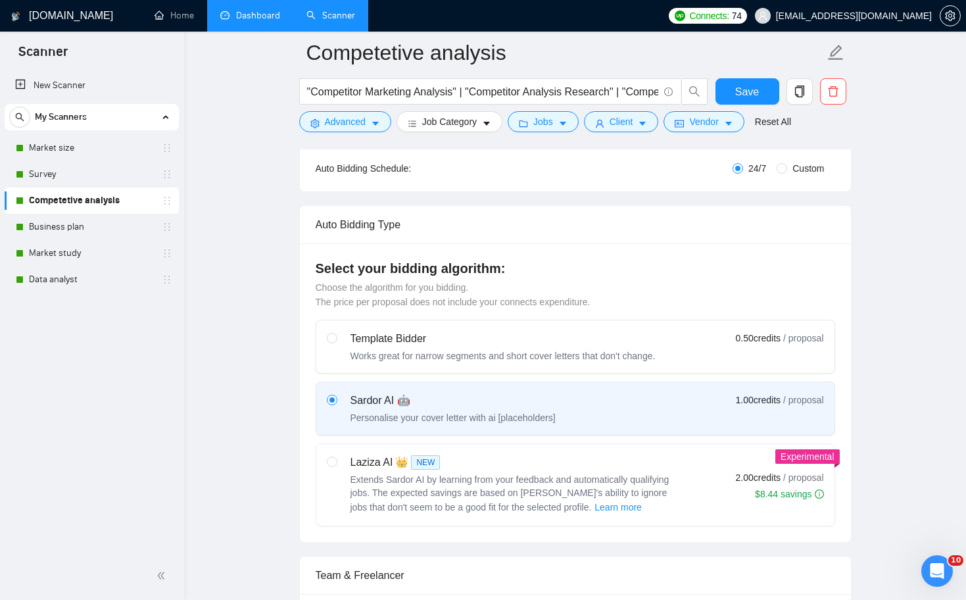
click at [239, 20] on link "Dashboard" at bounding box center [250, 15] width 60 height 11
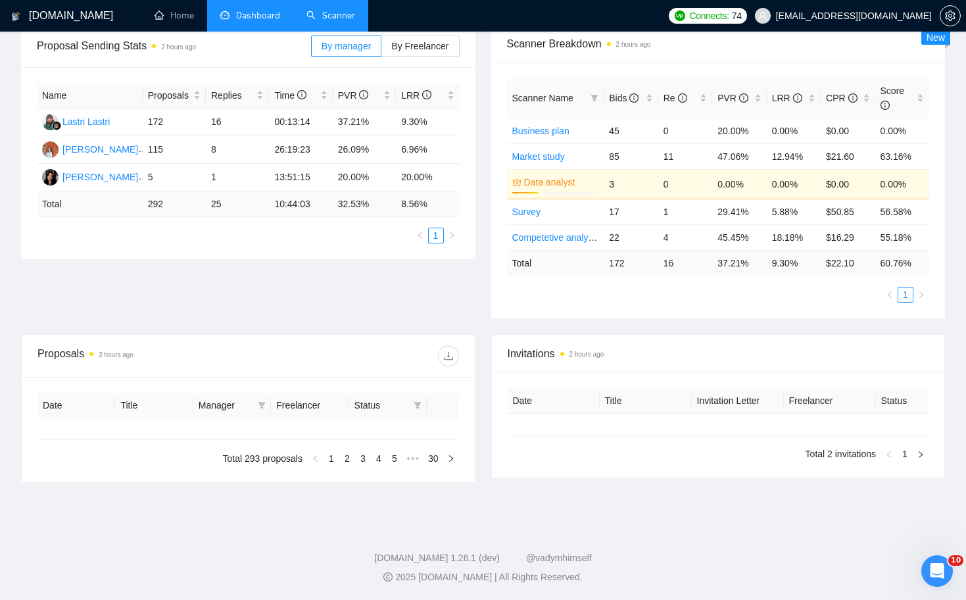
type input "[DATE]"
